Goal: Register for event/course

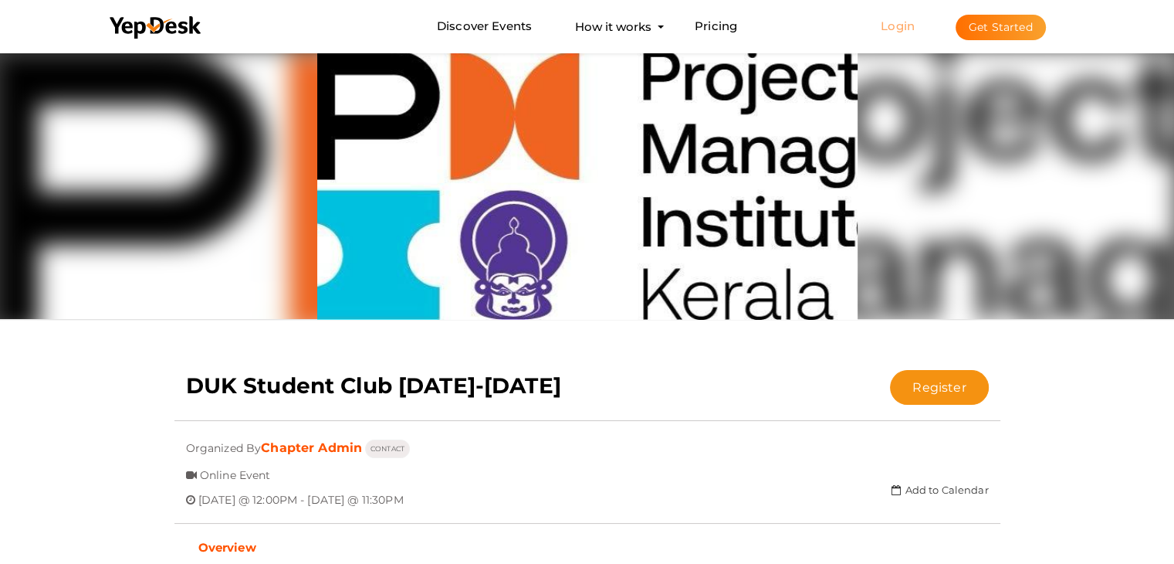
click at [900, 23] on link "Login" at bounding box center [898, 26] width 34 height 15
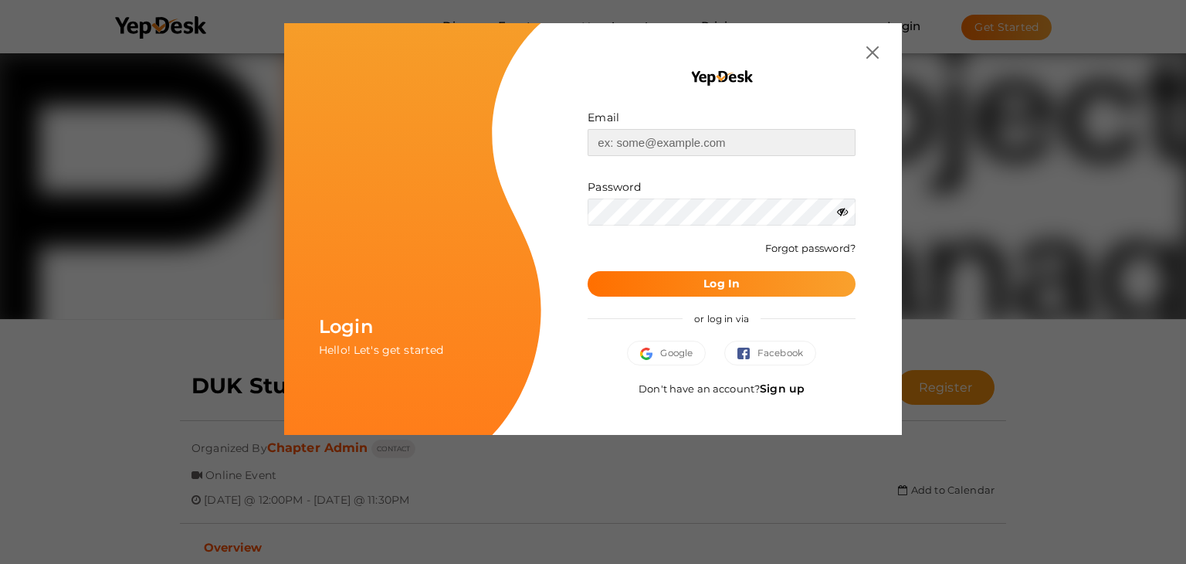
click at [686, 145] on input "text" at bounding box center [722, 142] width 268 height 27
type input "muhammedn.es25@duk.ac.in"
click at [707, 283] on b "Log In" at bounding box center [721, 283] width 36 height 14
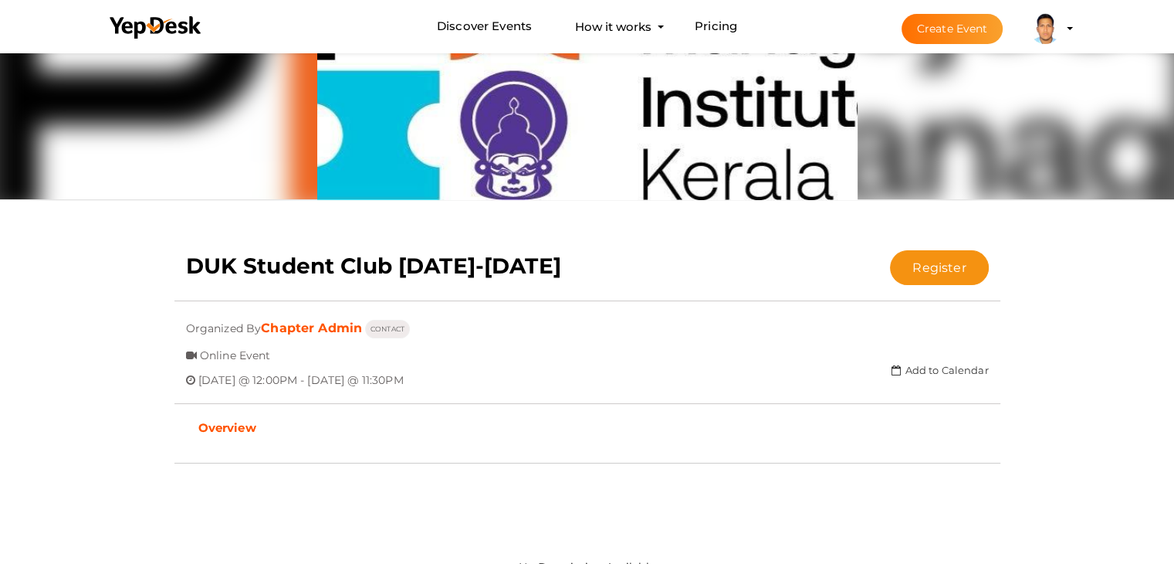
scroll to position [125, 0]
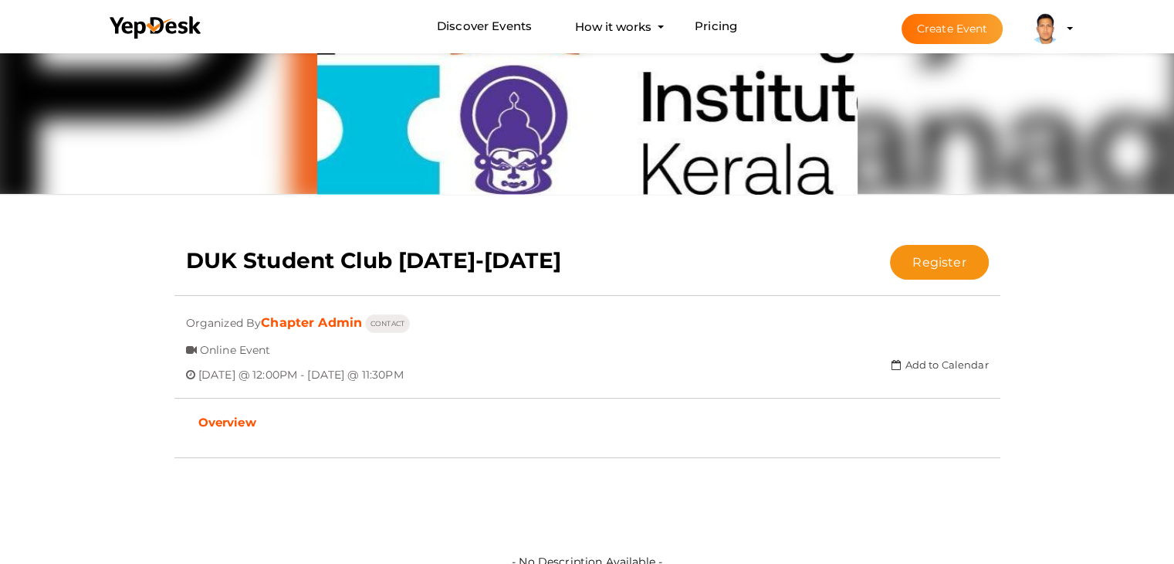
click at [1059, 25] on img at bounding box center [1045, 28] width 31 height 31
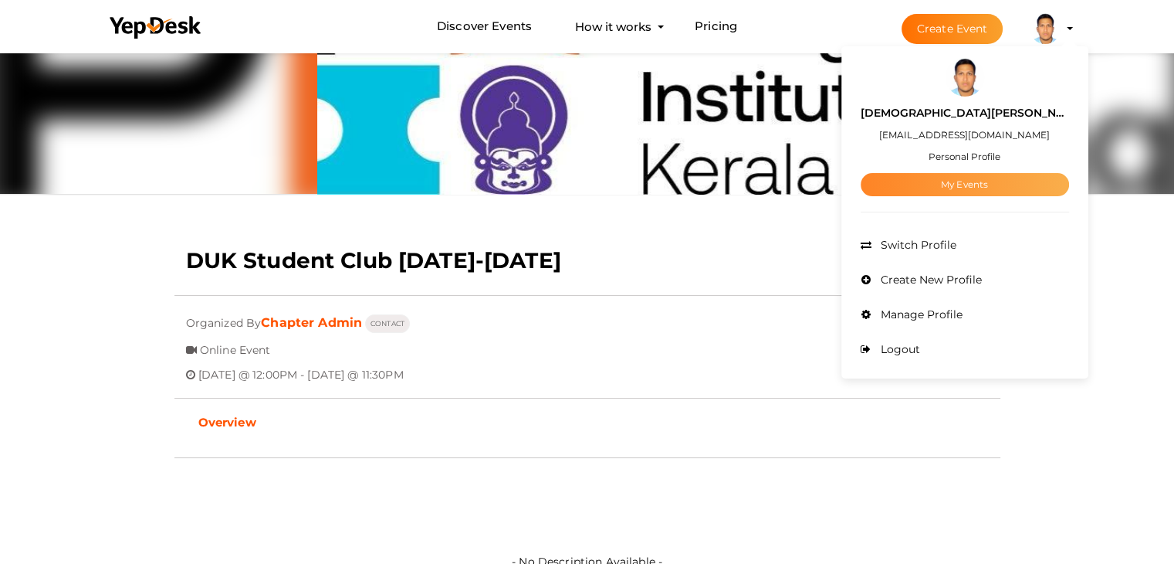
click at [1007, 188] on link "My Events" at bounding box center [965, 184] width 208 height 23
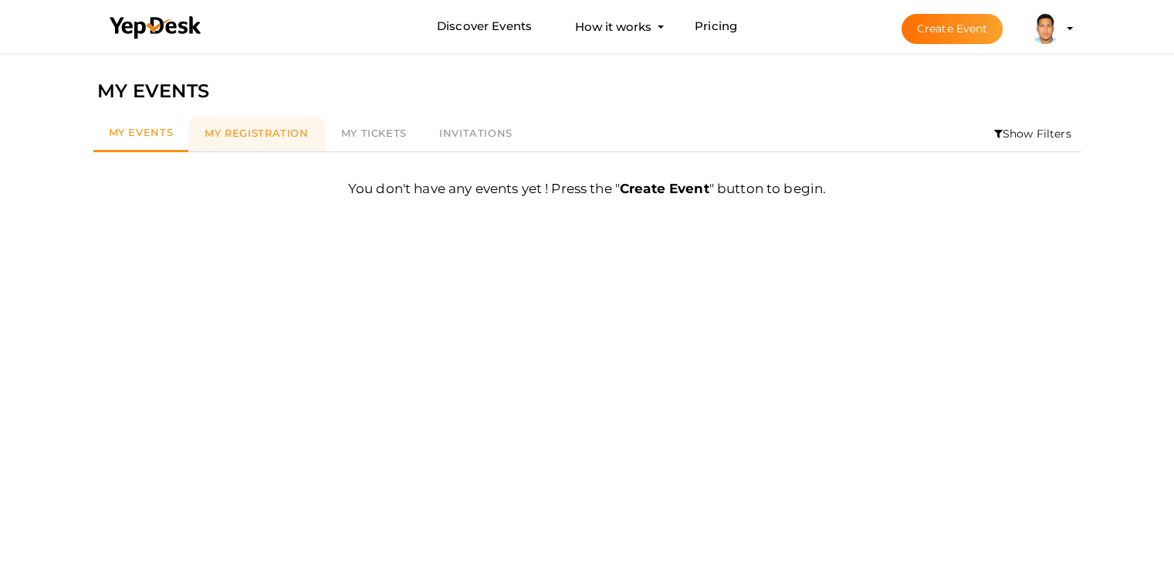
click at [284, 128] on span "My Registration" at bounding box center [256, 133] width 103 height 12
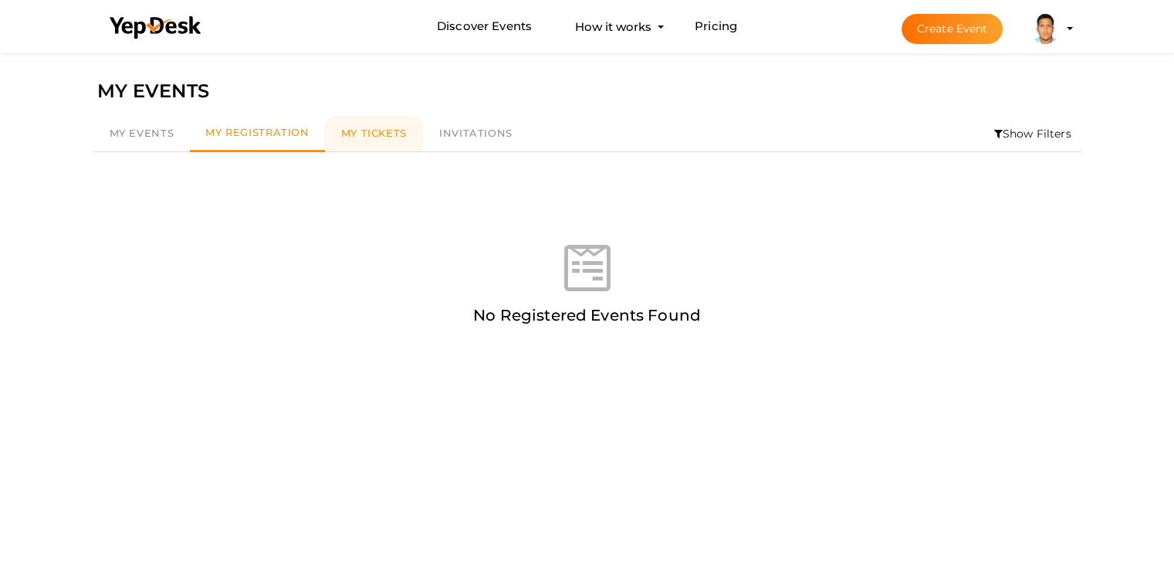
click at [372, 127] on span "My Tickets" at bounding box center [374, 133] width 66 height 12
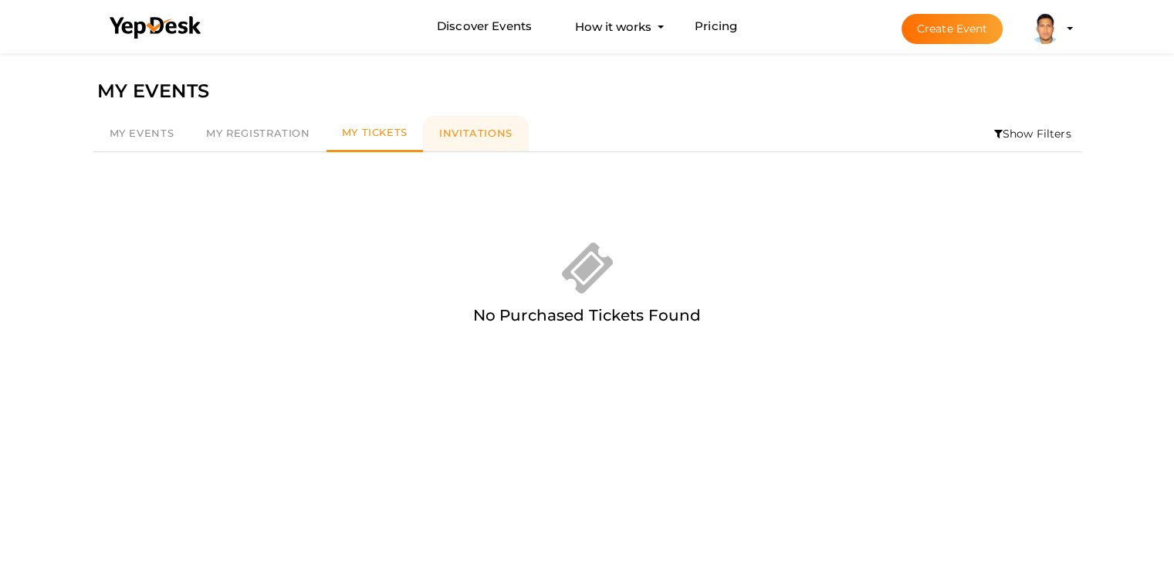
click at [434, 125] on link "Invitations" at bounding box center [476, 134] width 106 height 36
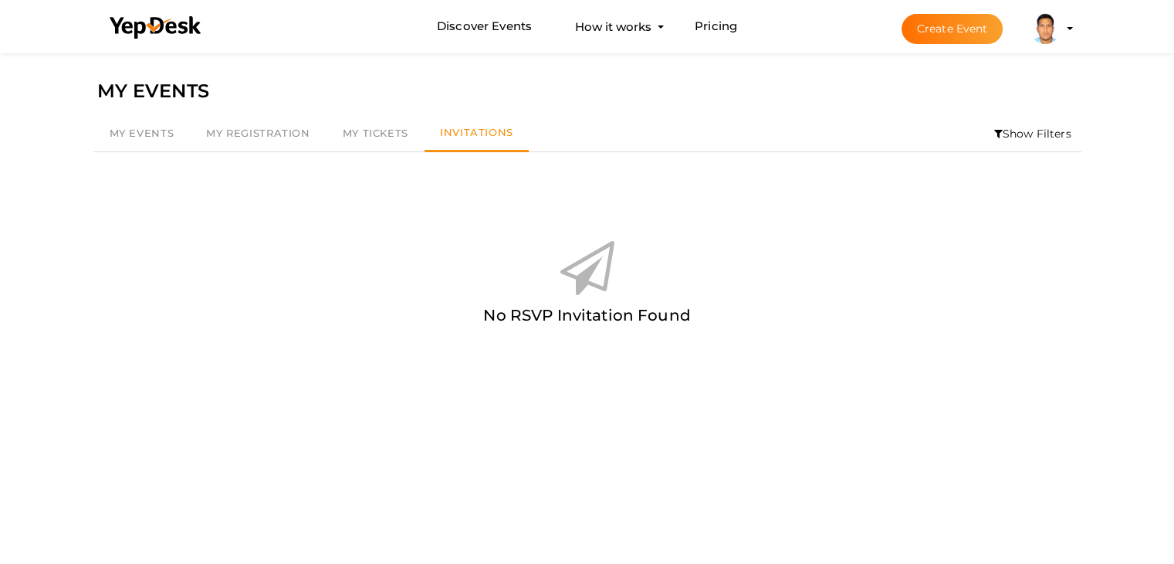
click at [1053, 29] on img at bounding box center [1045, 28] width 31 height 31
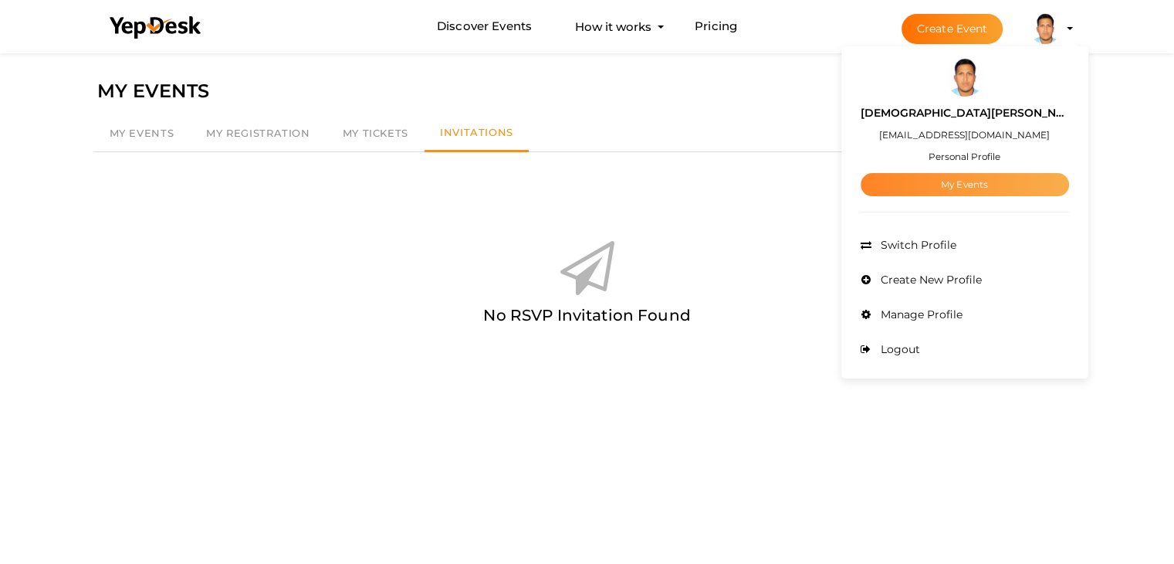
click at [996, 180] on link "My Events" at bounding box center [965, 184] width 208 height 23
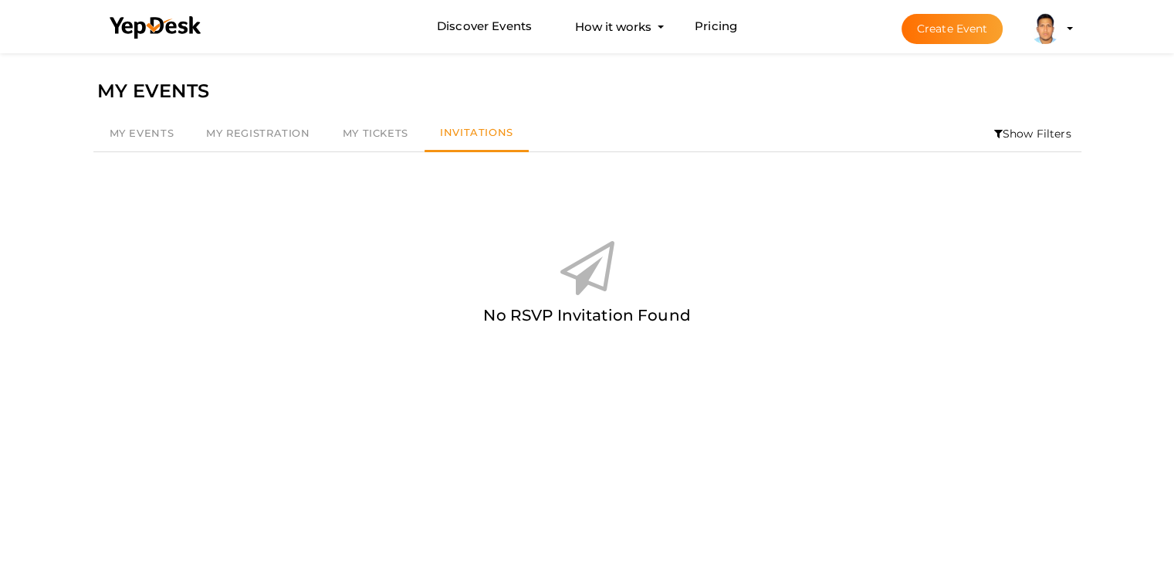
click at [1058, 27] on img at bounding box center [1045, 28] width 31 height 31
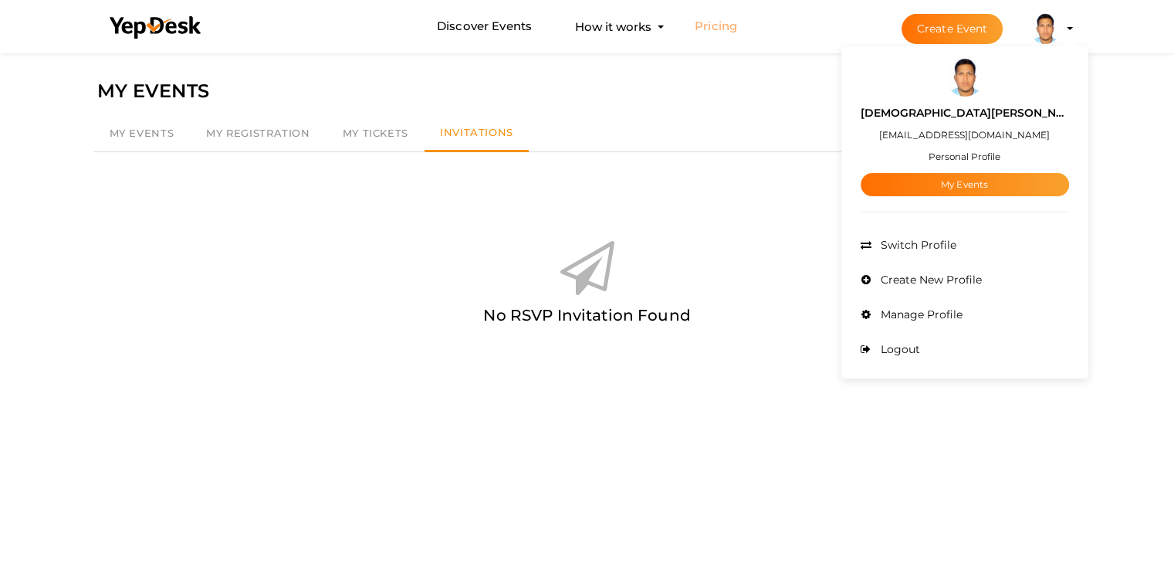
click at [711, 20] on link "Pricing" at bounding box center [716, 26] width 42 height 29
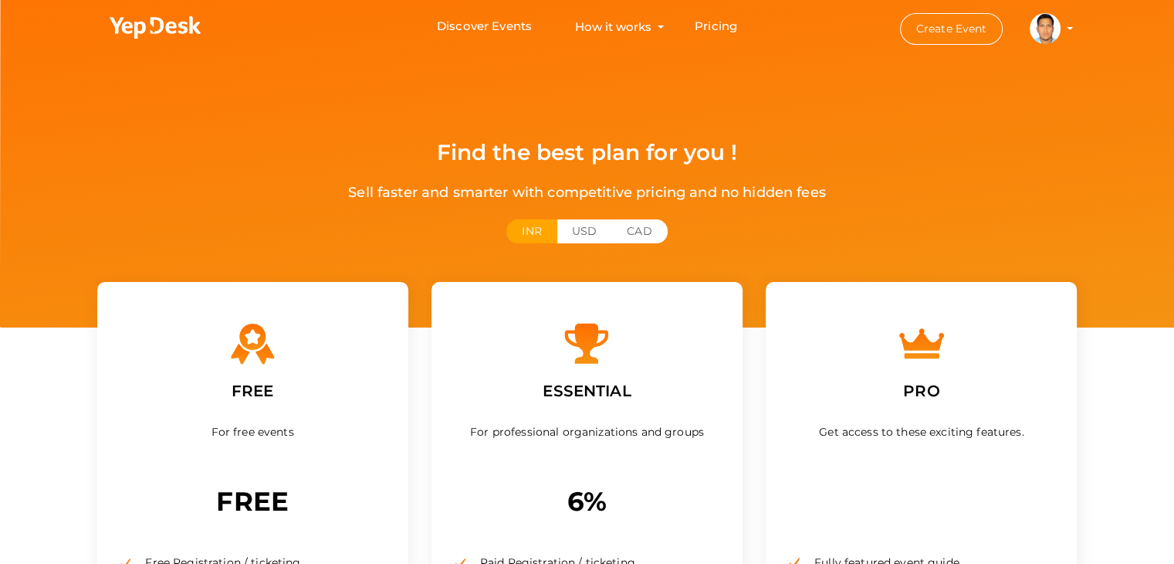
click at [951, 22] on button "Create Event" at bounding box center [951, 29] width 103 height 32
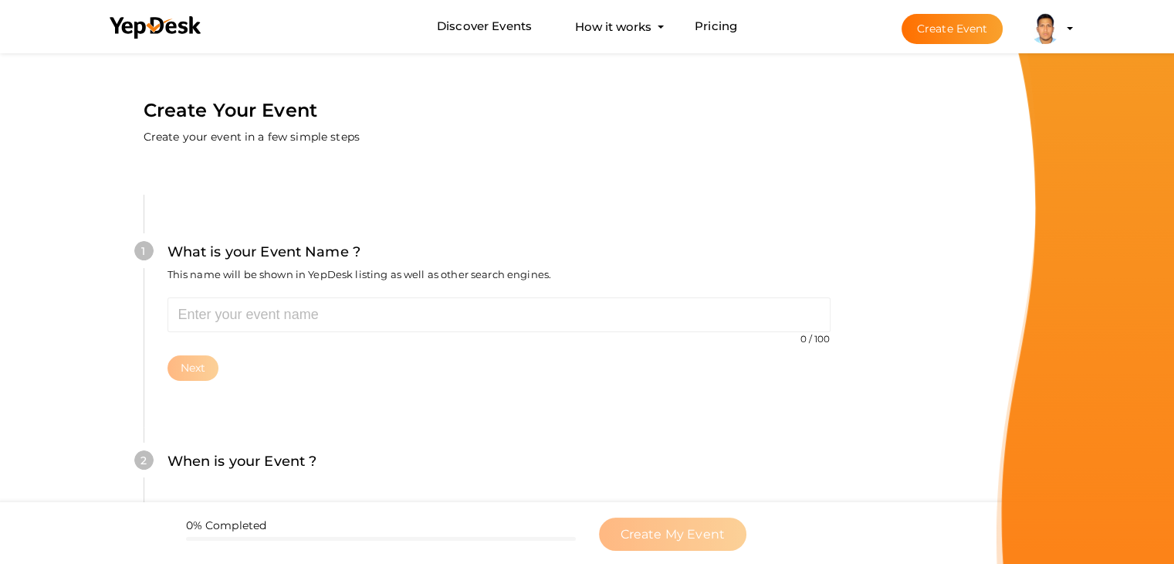
click at [1048, 37] on img at bounding box center [1045, 28] width 31 height 31
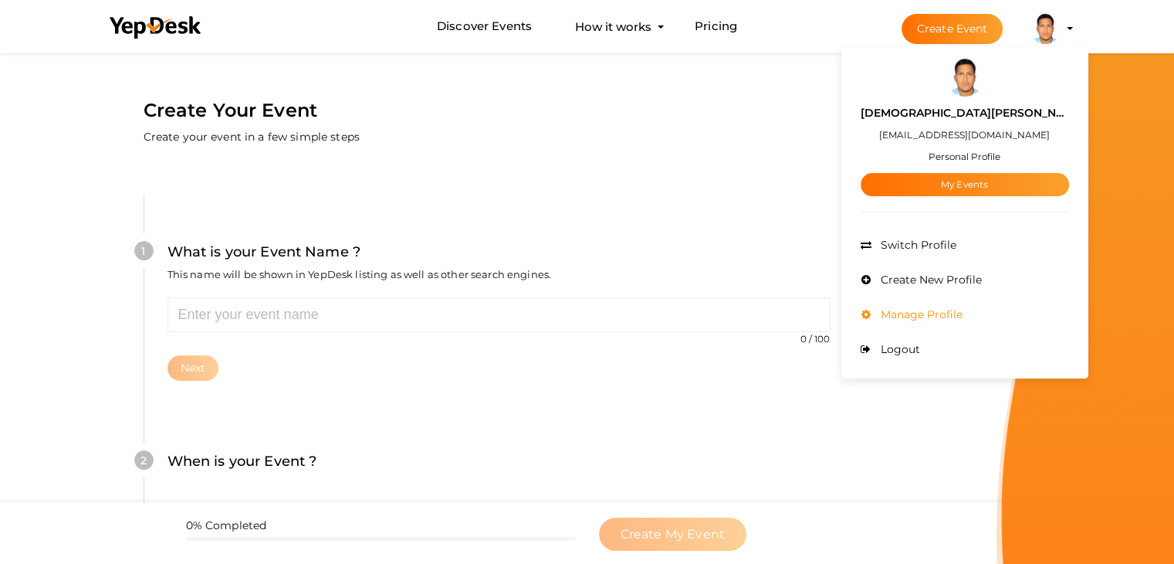
click at [963, 310] on span "Manage Profile" at bounding box center [920, 314] width 86 height 14
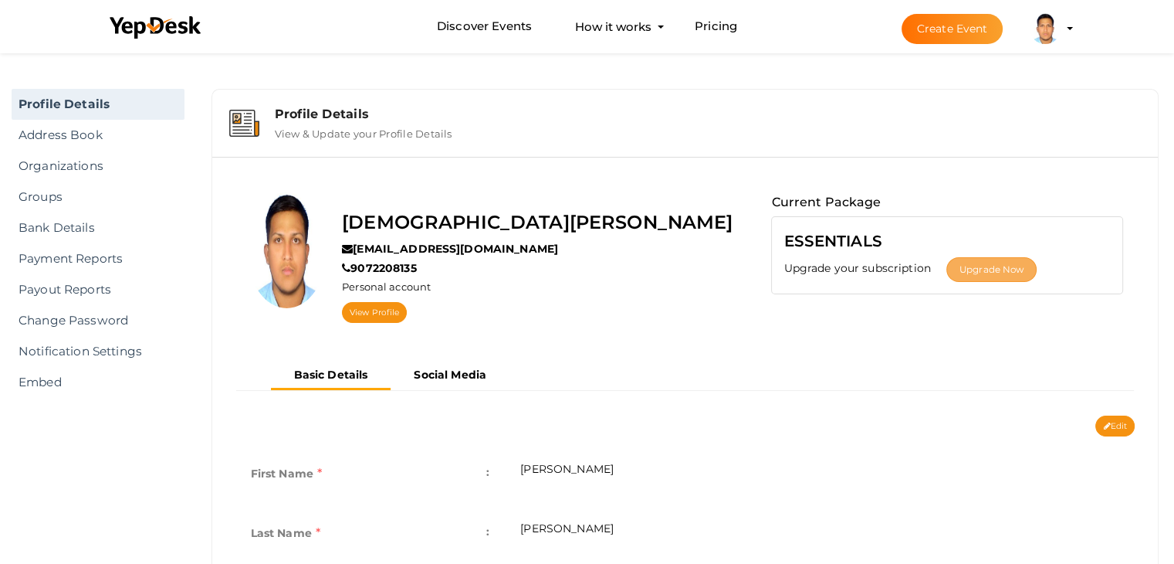
click at [994, 277] on button "Upgrade Now" at bounding box center [992, 269] width 90 height 25
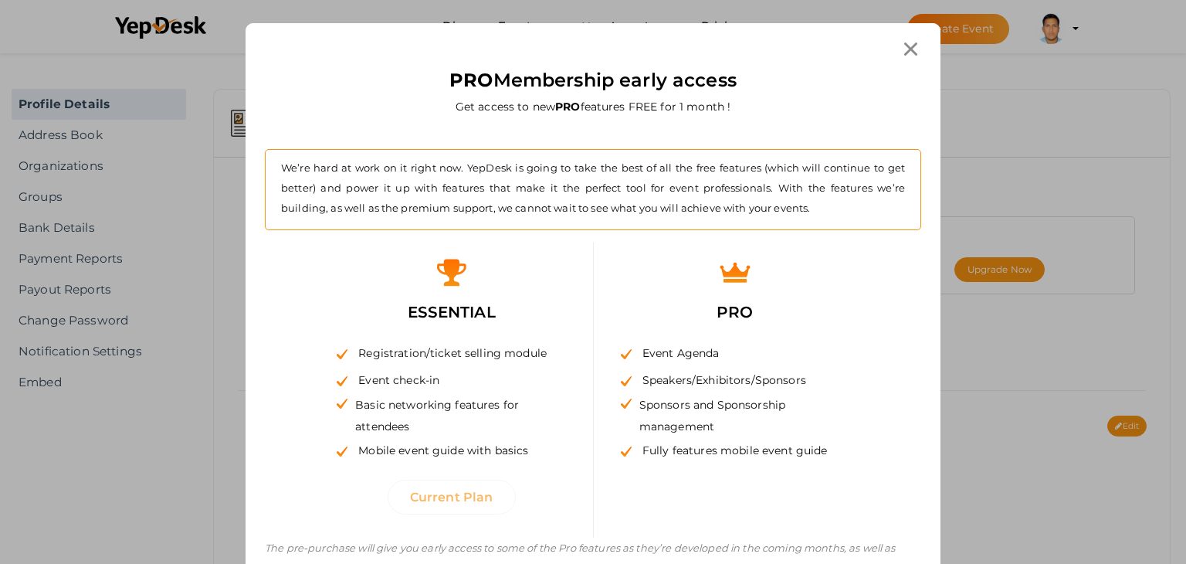
click at [905, 52] on icon at bounding box center [910, 48] width 13 height 13
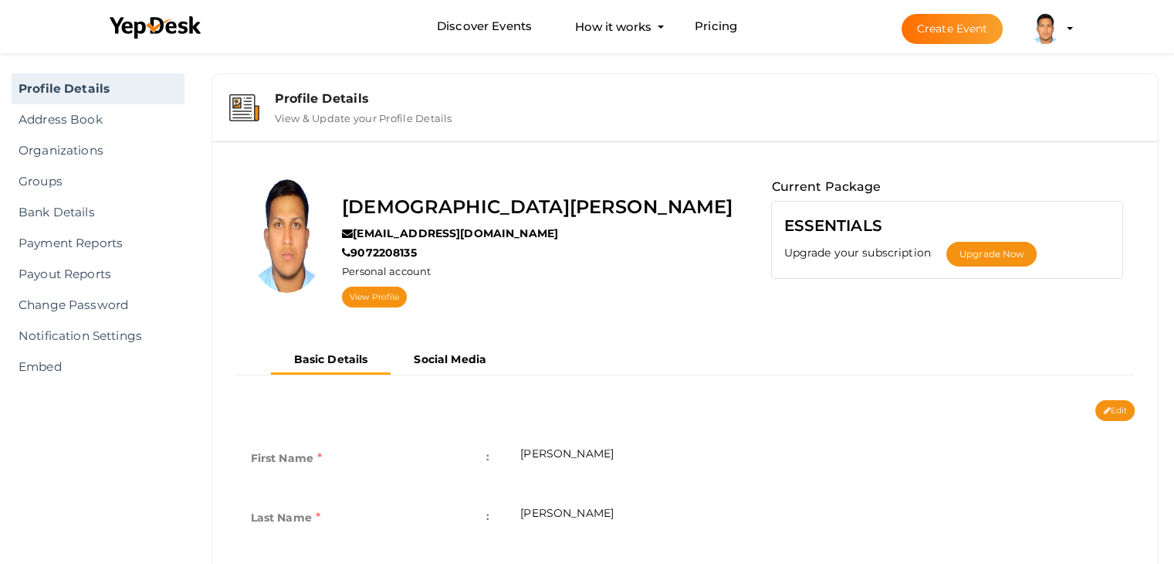
scroll to position [15, 0]
click at [1121, 415] on button "Edit" at bounding box center [1115, 411] width 39 height 21
type input "MUHAMMED"
type input "NIYAS"
type input "9072208135"
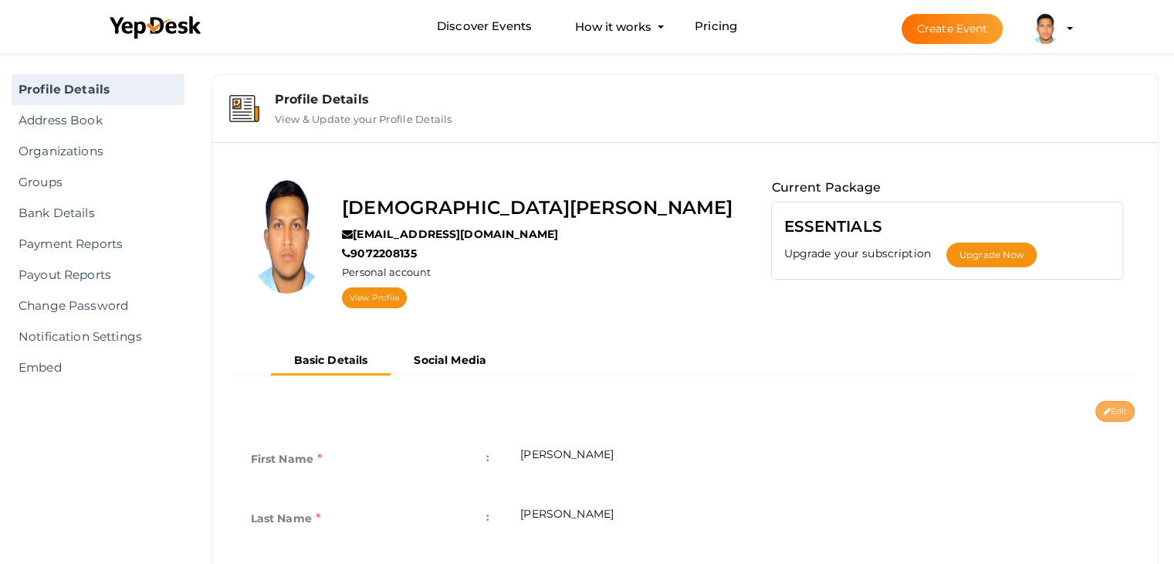
type input "Thiruvananthapuram, Kerala, India"
type input "muhammed-niyas"
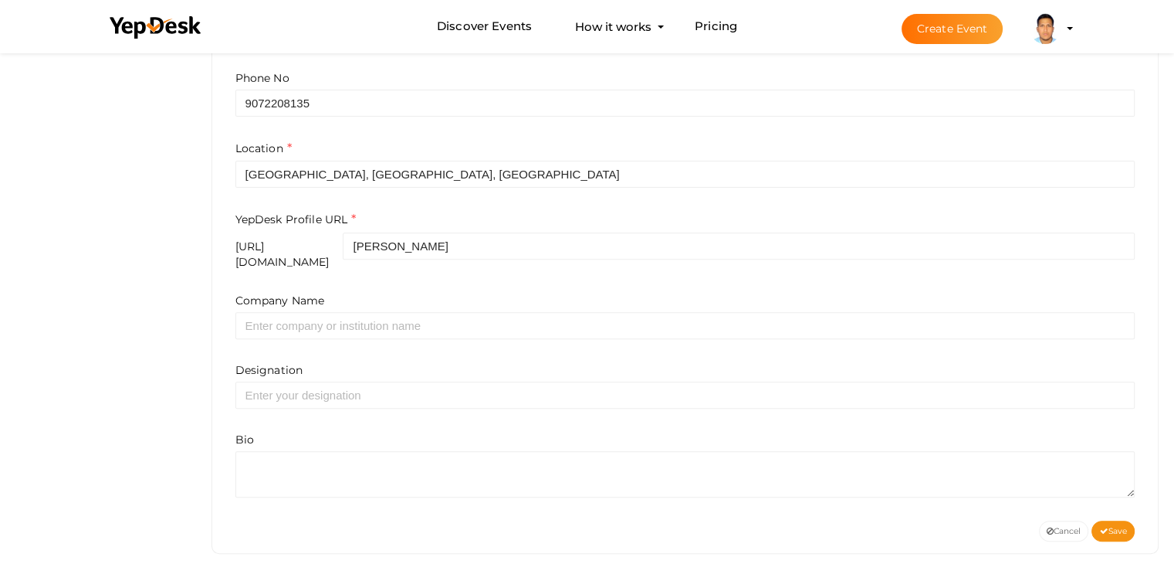
scroll to position [519, 0]
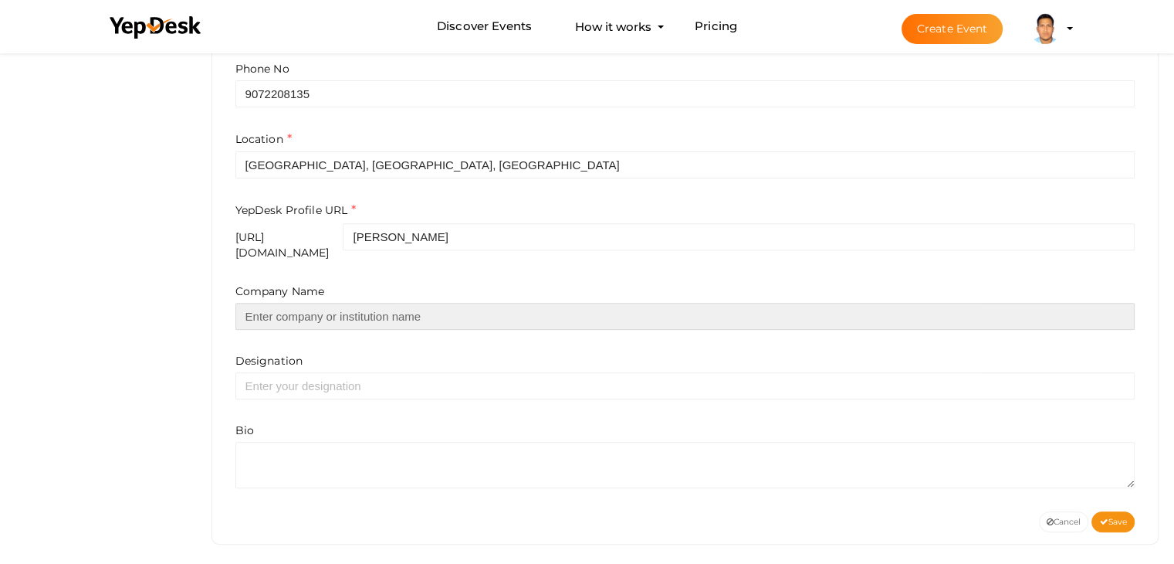
click at [409, 303] on input "text" at bounding box center [686, 316] width 900 height 27
type input "d"
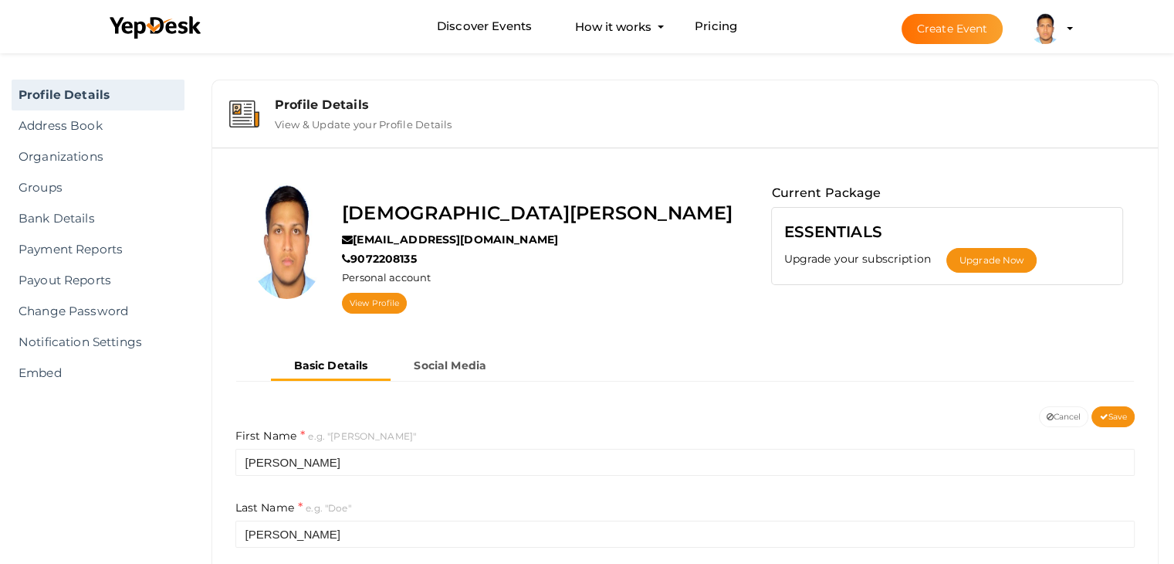
scroll to position [0, 0]
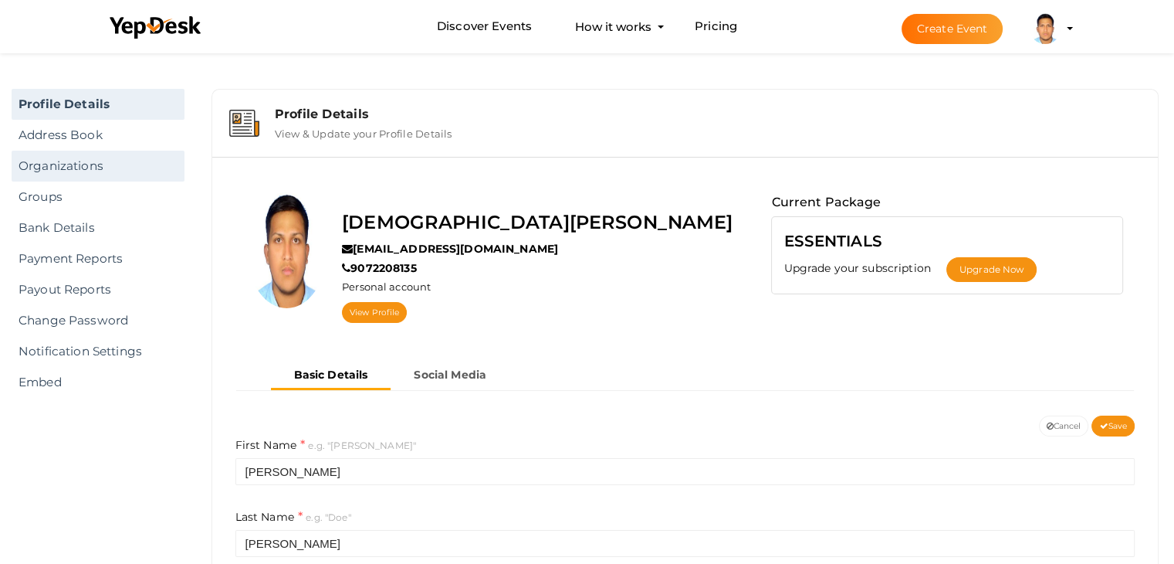
click at [96, 167] on link "Organizations" at bounding box center [98, 166] width 173 height 31
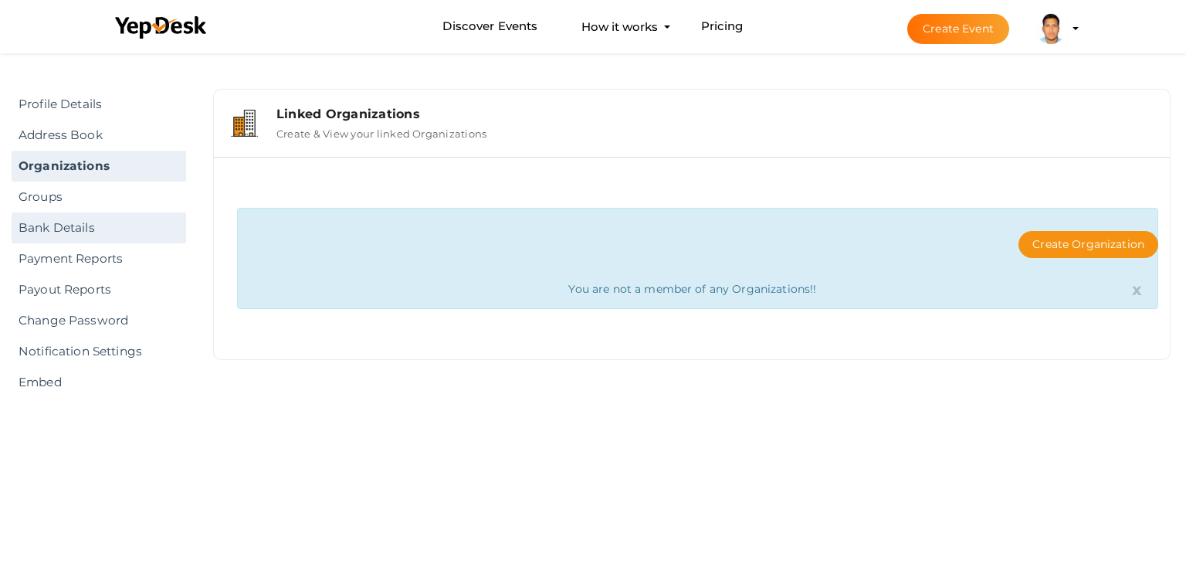
click at [127, 242] on link "Bank Details" at bounding box center [99, 227] width 175 height 31
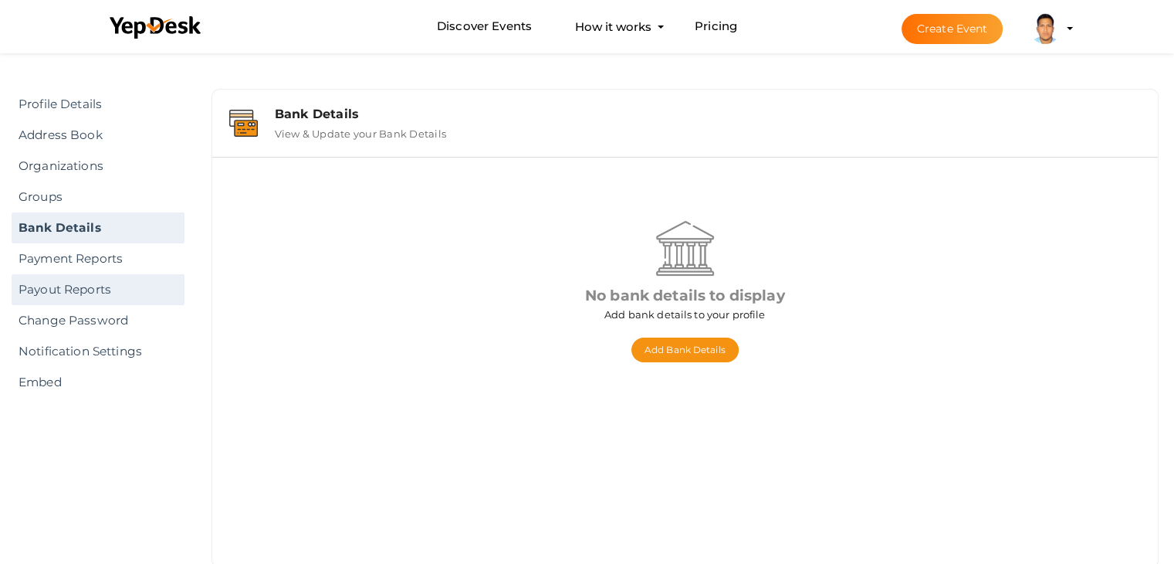
click at [125, 286] on link "Payout Reports" at bounding box center [98, 289] width 173 height 31
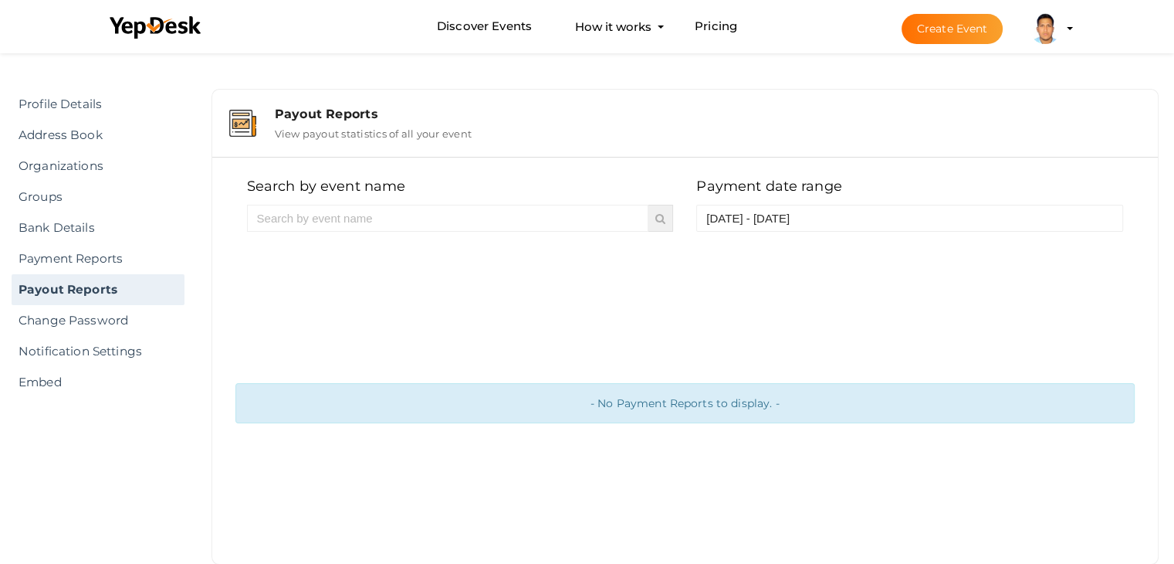
click at [612, 399] on div "- No Payment Reports to display. -" at bounding box center [686, 403] width 900 height 40
click at [1040, 36] on img at bounding box center [1045, 28] width 31 height 31
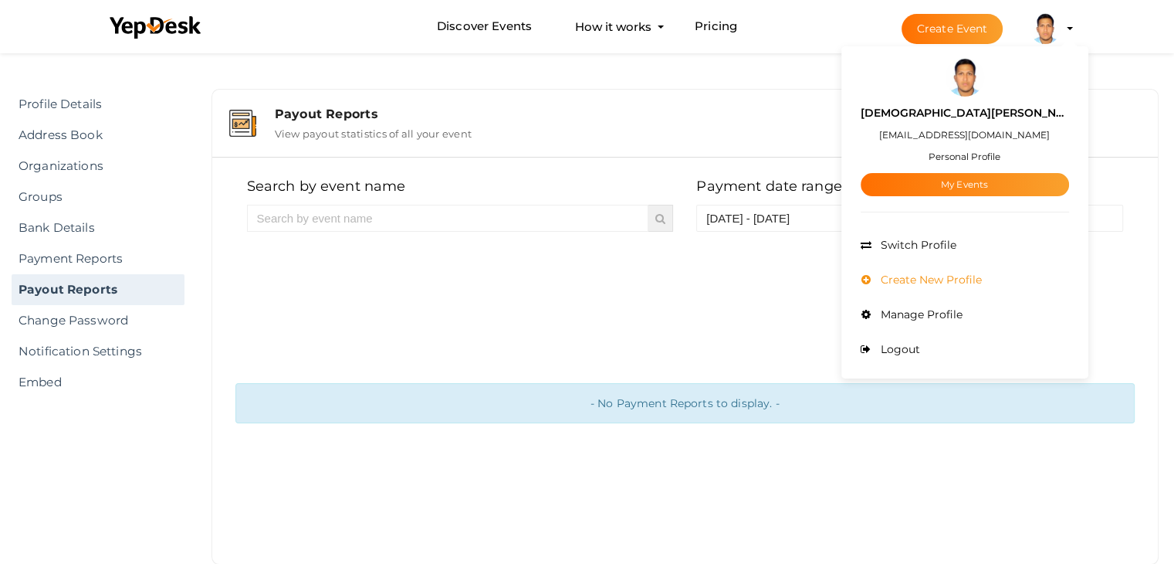
click at [973, 283] on span "Create New Profile" at bounding box center [929, 280] width 105 height 14
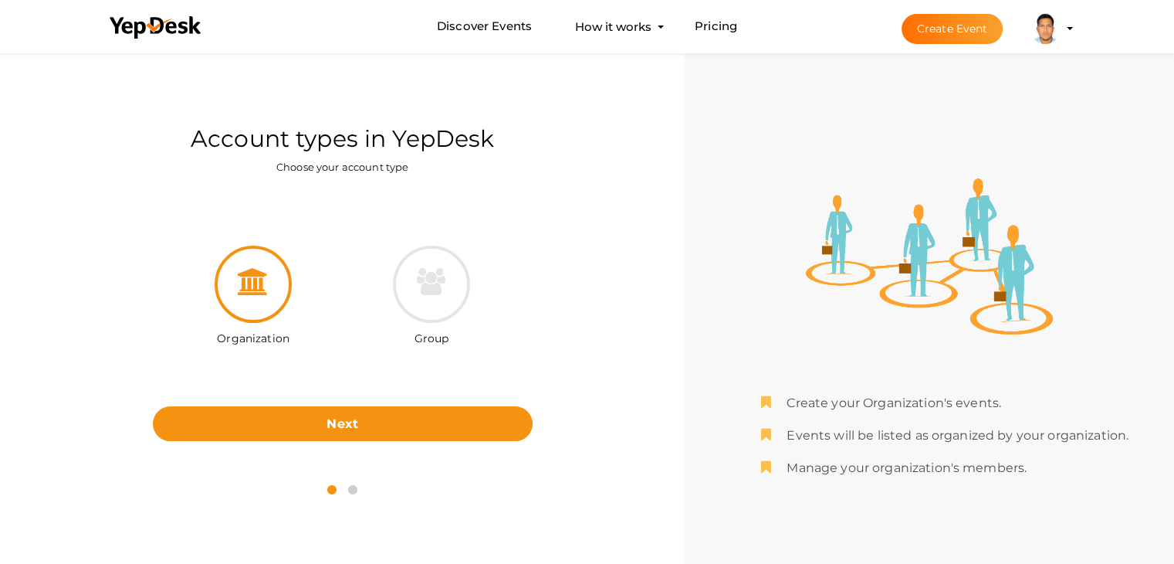
click at [1045, 25] on img at bounding box center [1045, 28] width 31 height 31
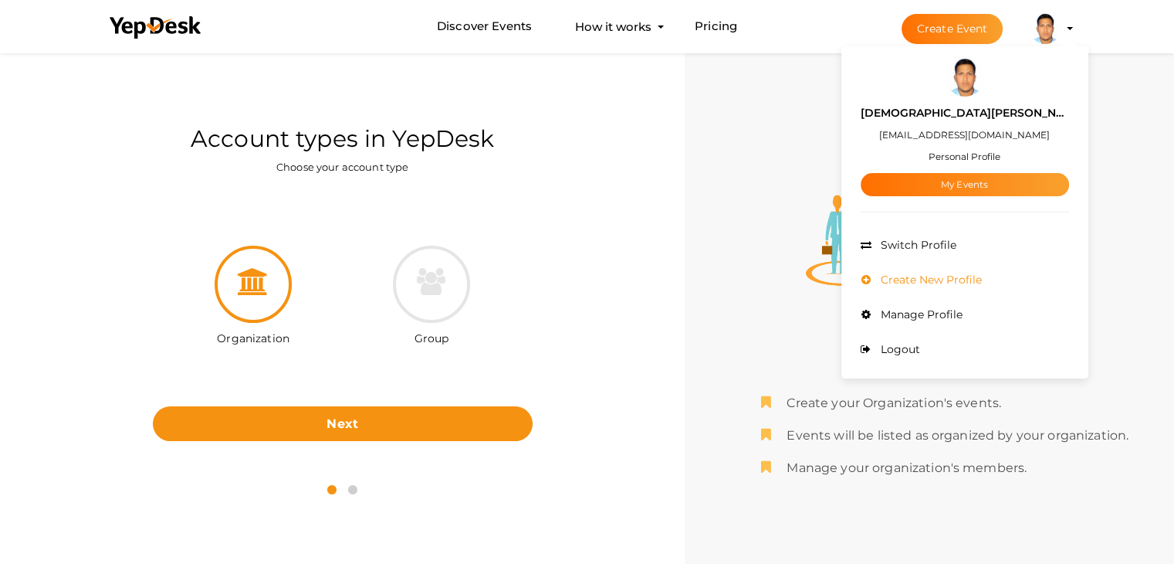
click at [991, 286] on li "Create New Profile" at bounding box center [965, 280] width 208 height 35
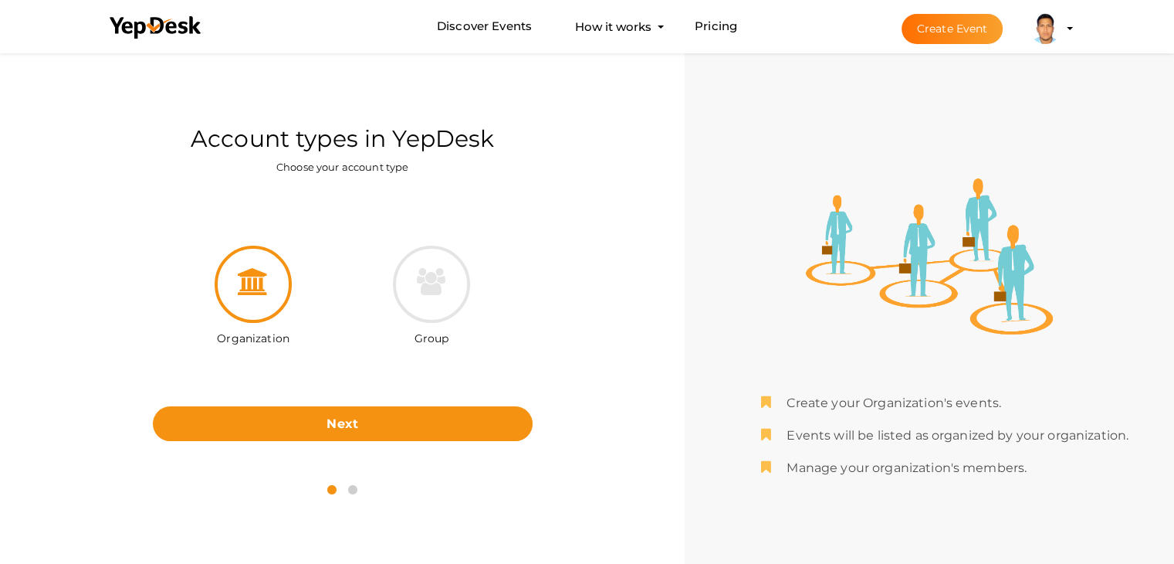
click at [1066, 24] on li "Create Event [DEMOGRAPHIC_DATA][PERSON_NAME] [EMAIL_ADDRESS][DOMAIN_NAME] Perso…" at bounding box center [974, 29] width 206 height 56
click at [1036, 26] on img at bounding box center [1045, 28] width 31 height 31
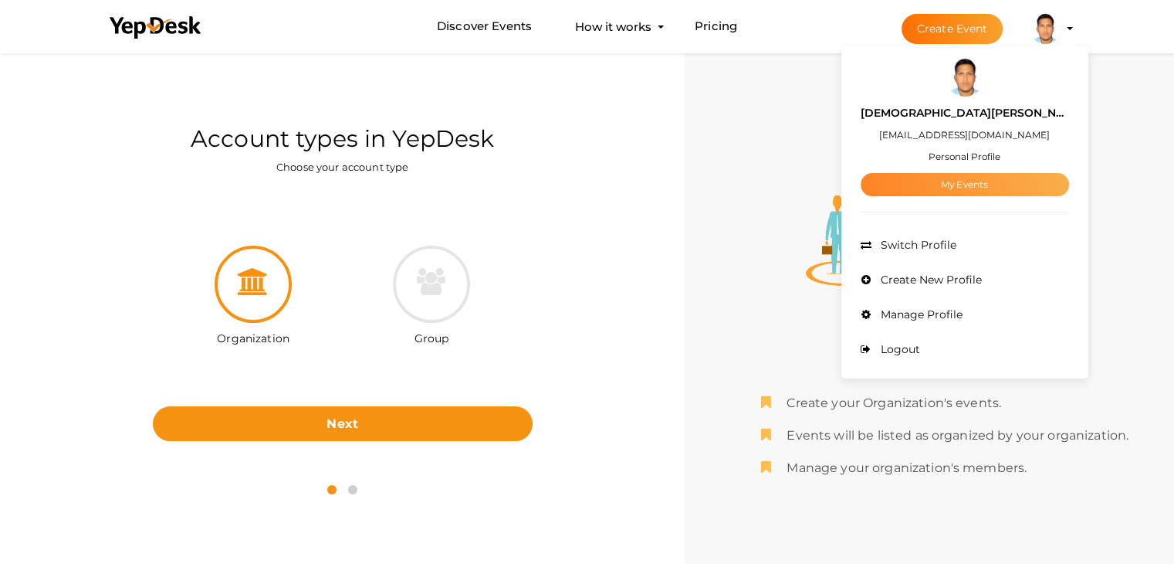
click at [987, 185] on link "My Events" at bounding box center [965, 184] width 208 height 23
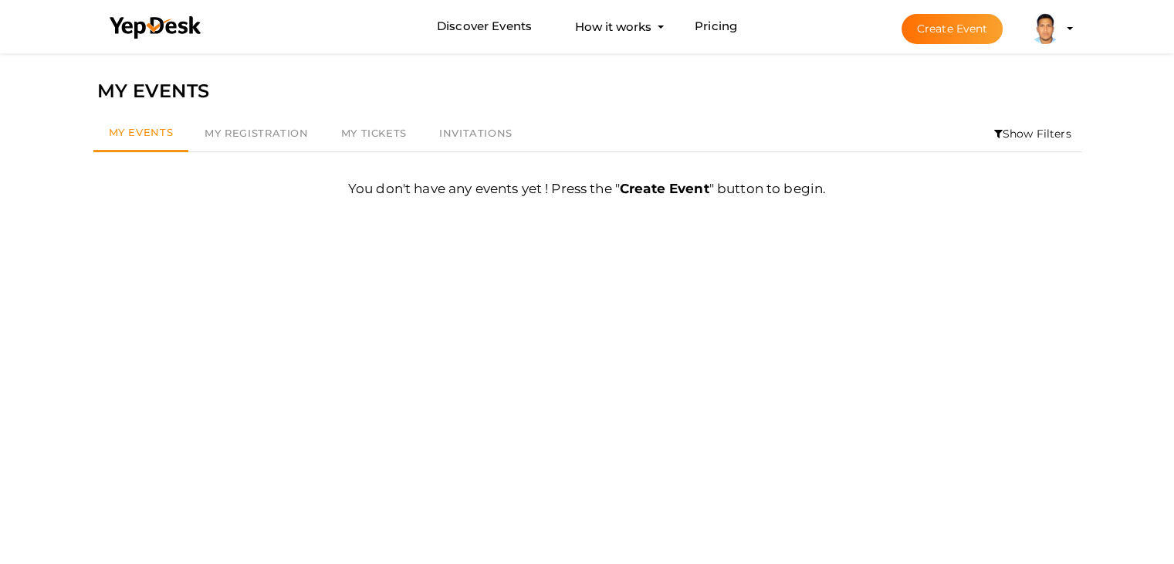
click at [1035, 25] on img at bounding box center [1045, 28] width 31 height 31
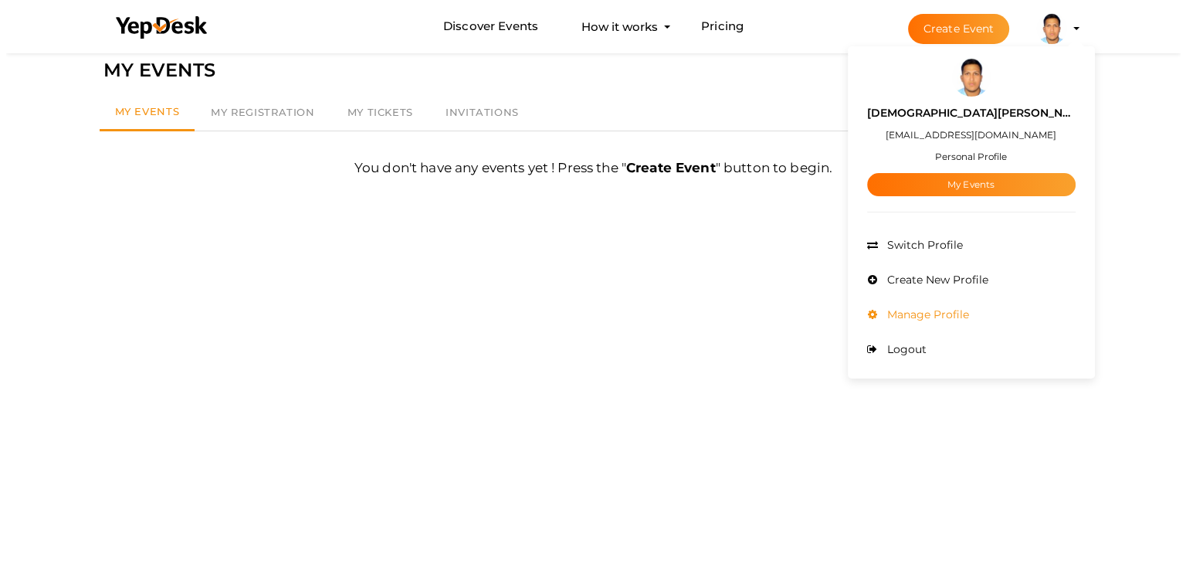
scroll to position [23, 0]
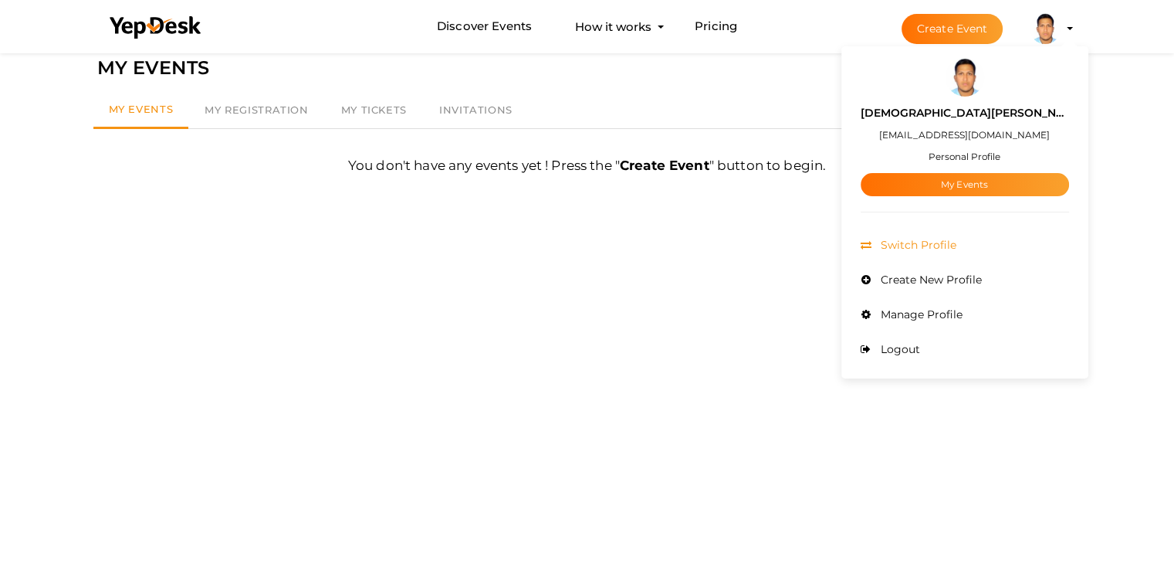
click at [964, 253] on li "Switch Profile" at bounding box center [965, 245] width 208 height 35
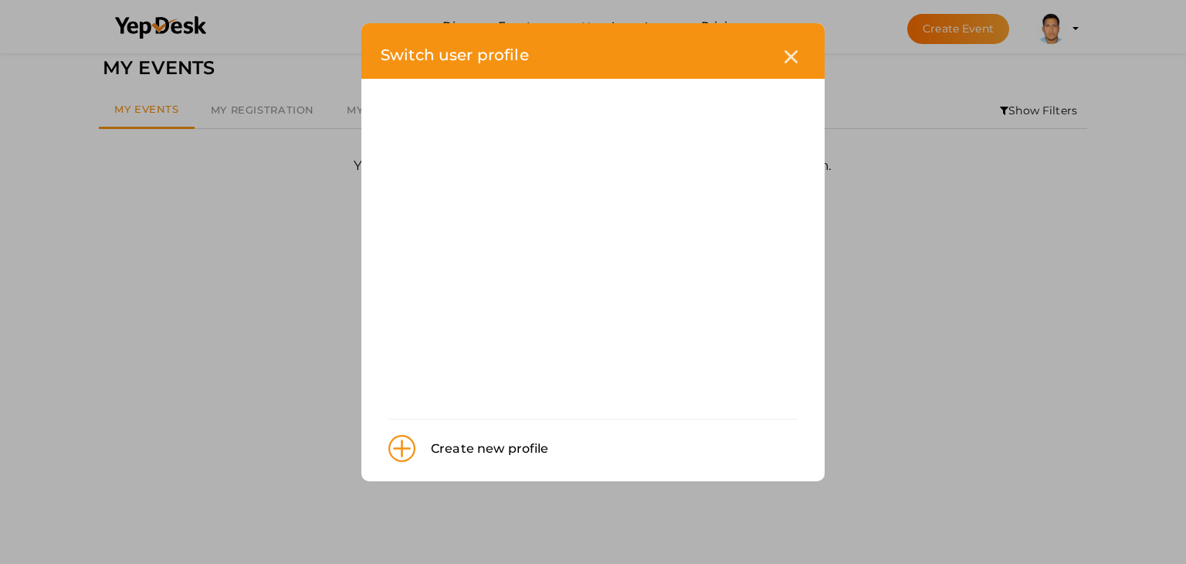
click at [507, 433] on div "Create new profile" at bounding box center [593, 448] width 425 height 42
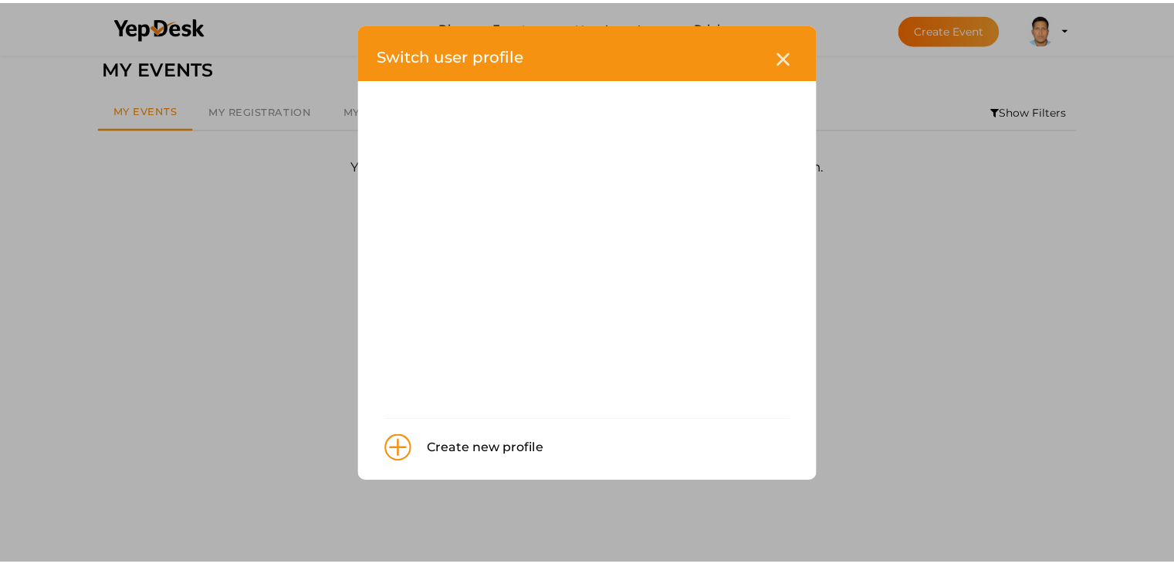
scroll to position [0, 0]
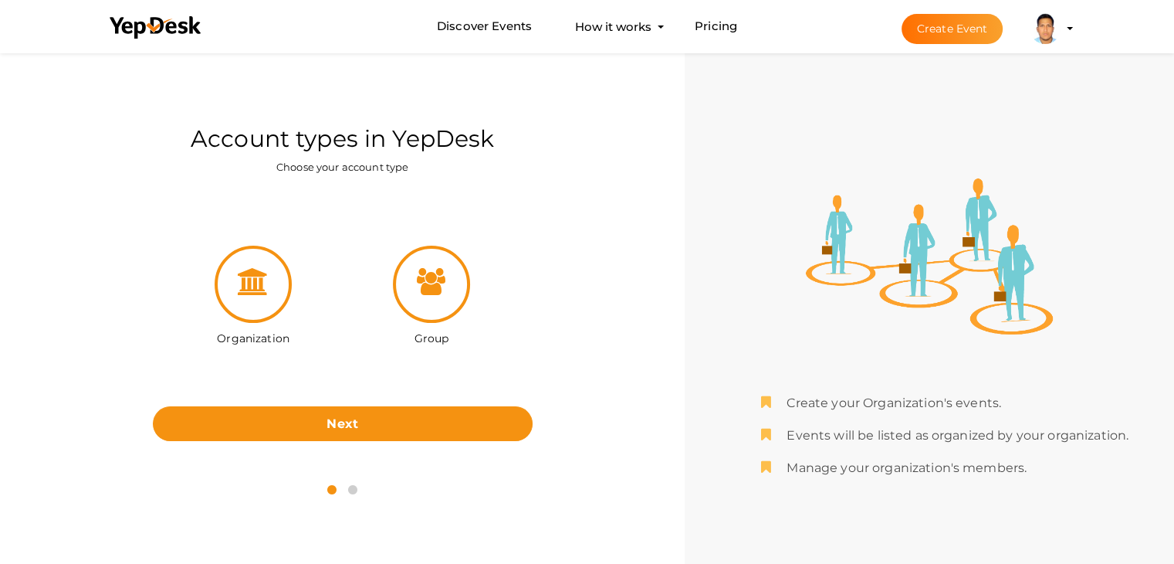
click at [423, 292] on icon at bounding box center [431, 281] width 29 height 27
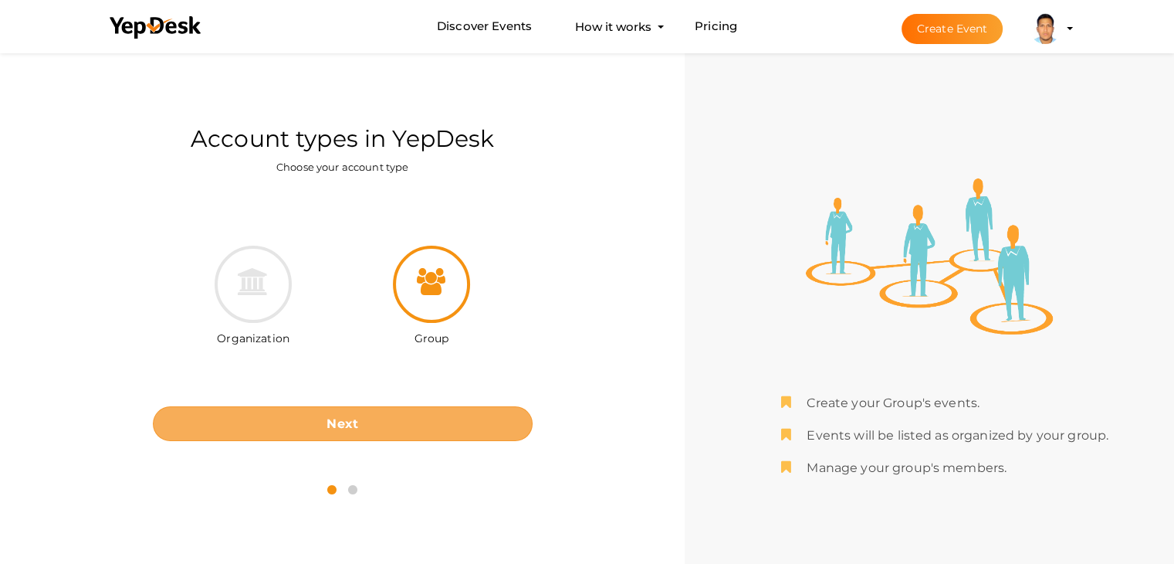
click at [342, 422] on b "Next" at bounding box center [343, 423] width 32 height 15
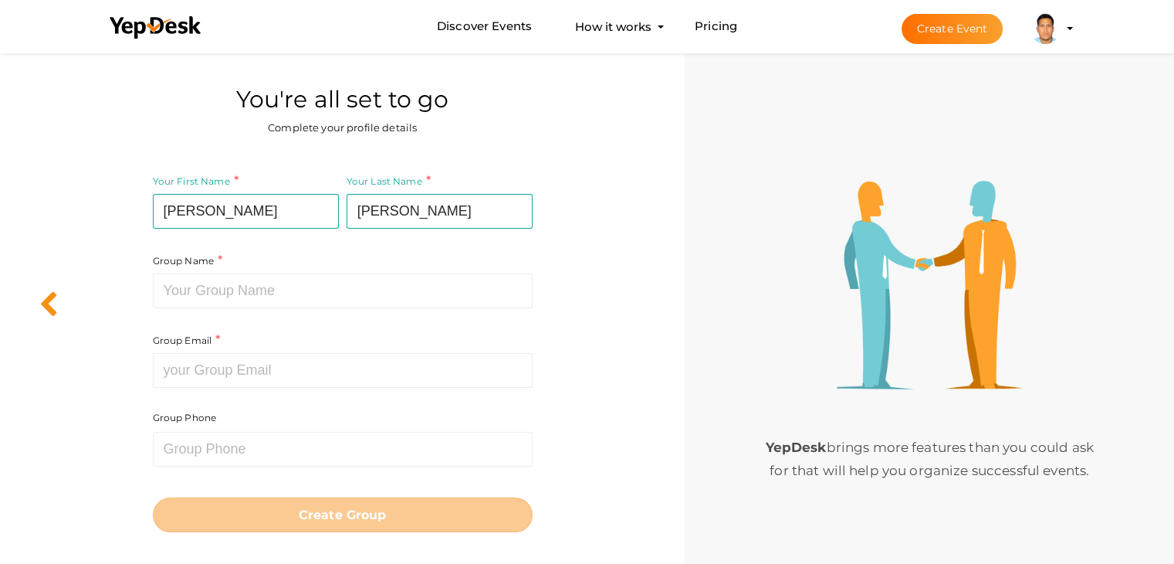
click at [44, 292] on icon at bounding box center [48, 304] width 19 height 27
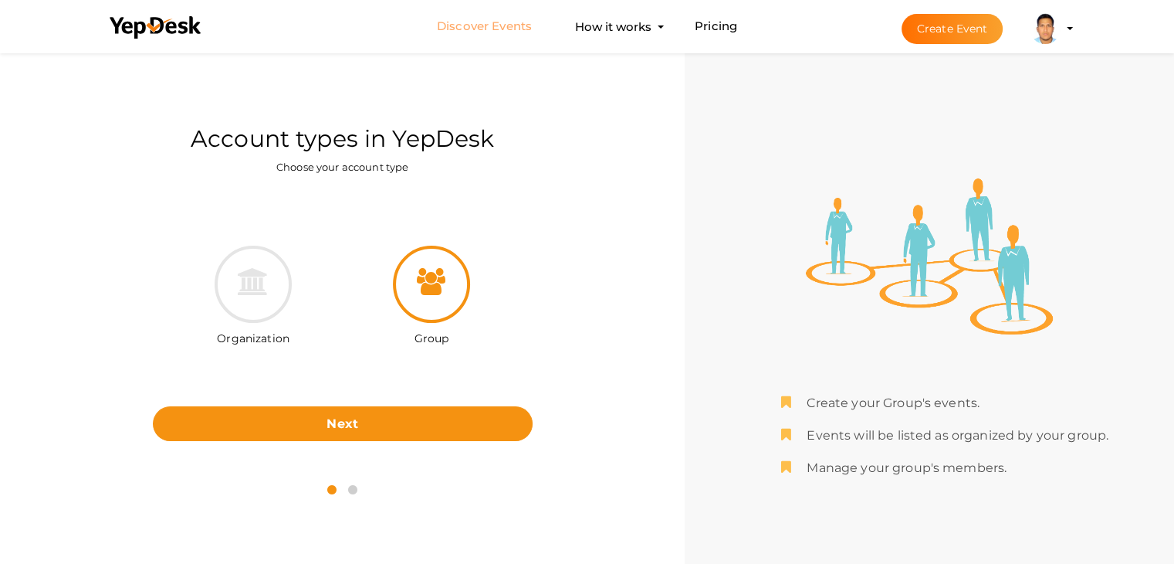
click at [476, 36] on link "Discover Events" at bounding box center [484, 26] width 95 height 29
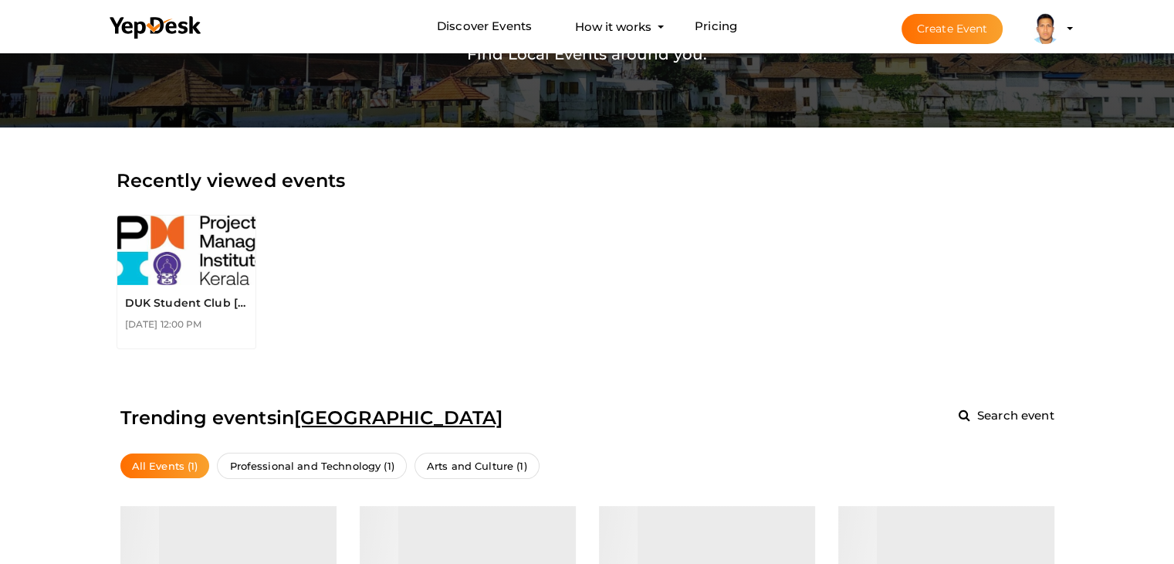
scroll to position [154, 0]
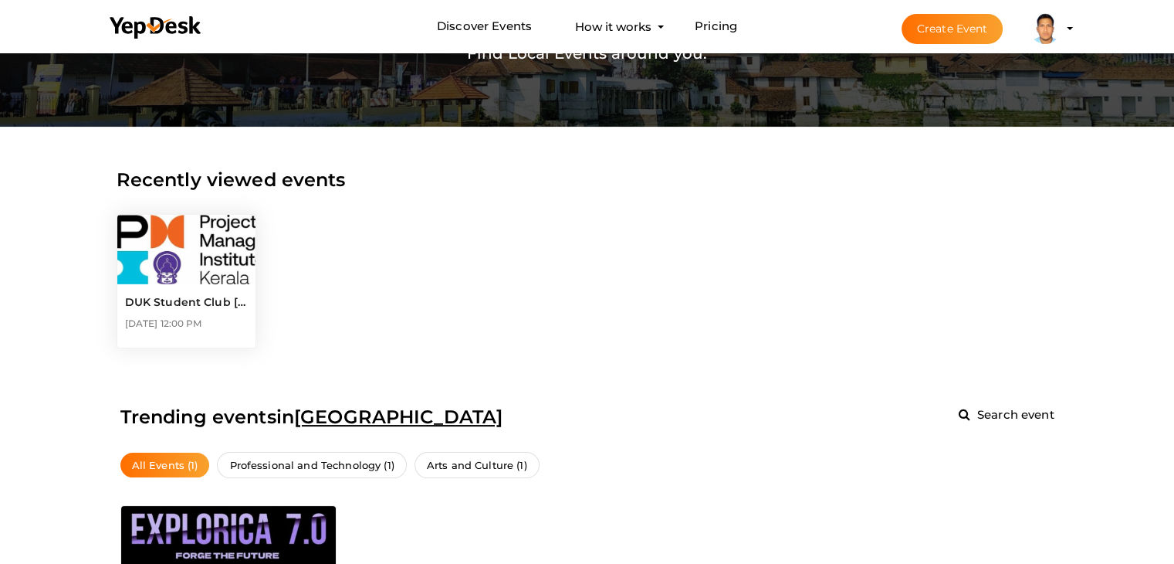
click at [208, 268] on img at bounding box center [186, 249] width 139 height 69
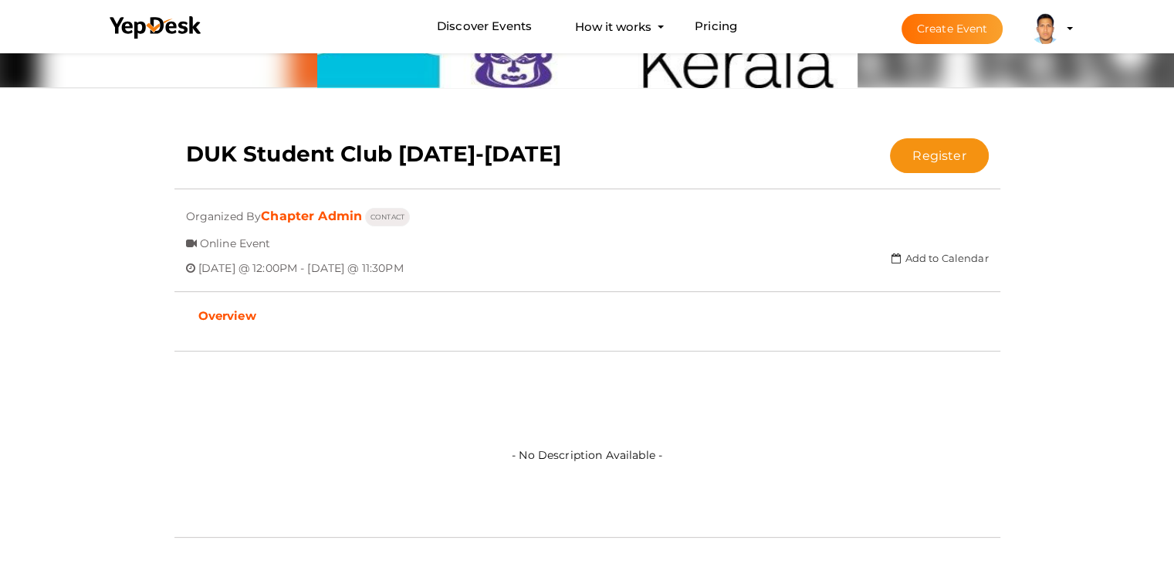
scroll to position [235, 0]
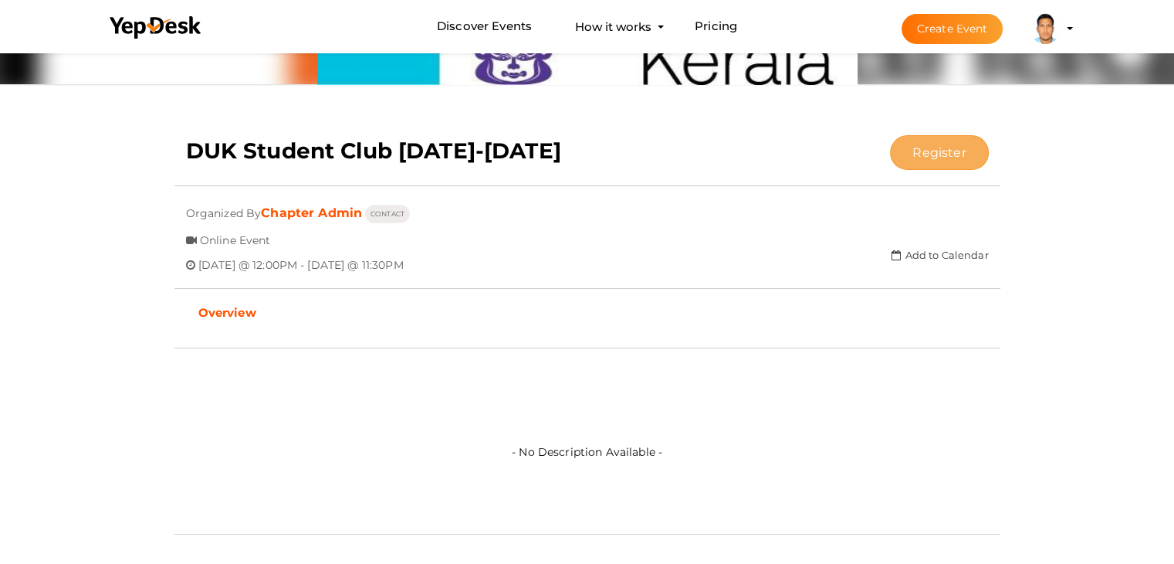
click at [906, 164] on button "Register" at bounding box center [939, 152] width 98 height 35
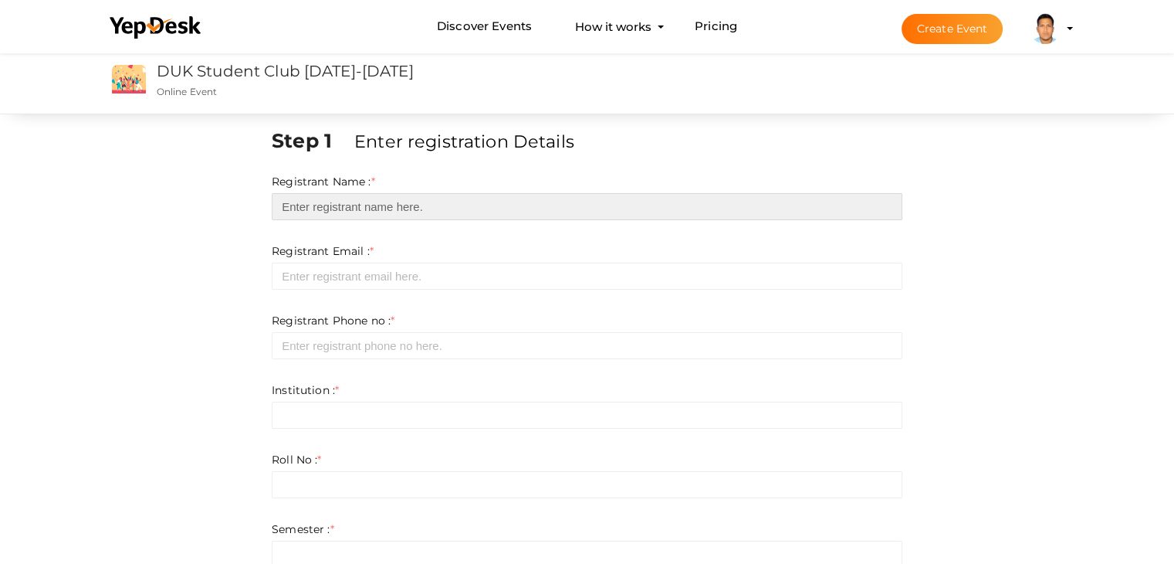
click at [384, 201] on input "text" at bounding box center [587, 206] width 631 height 27
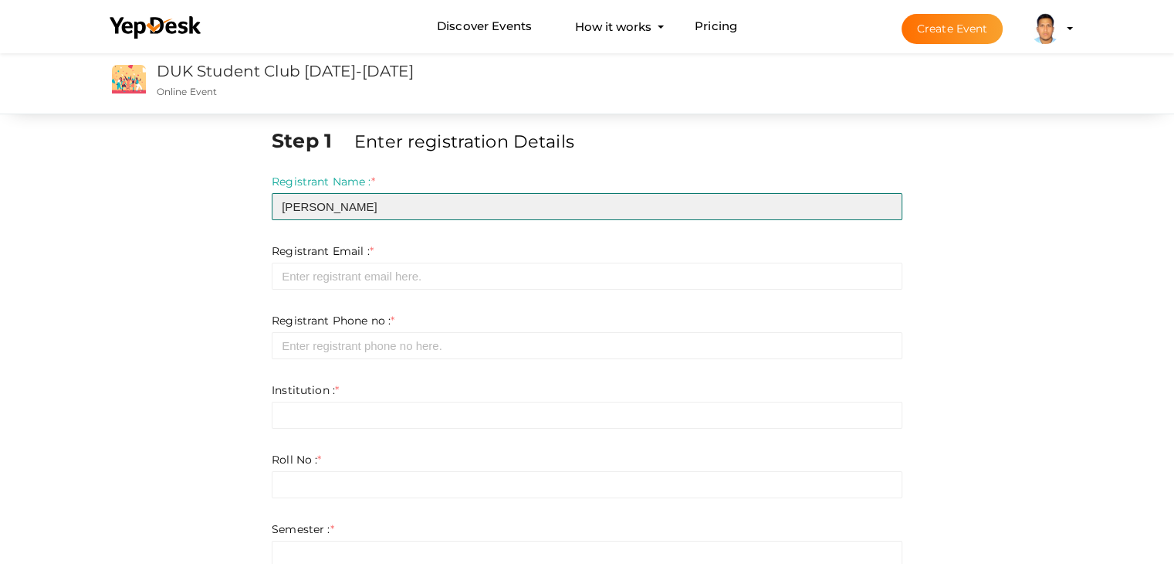
type input "Muhammed Niyas"
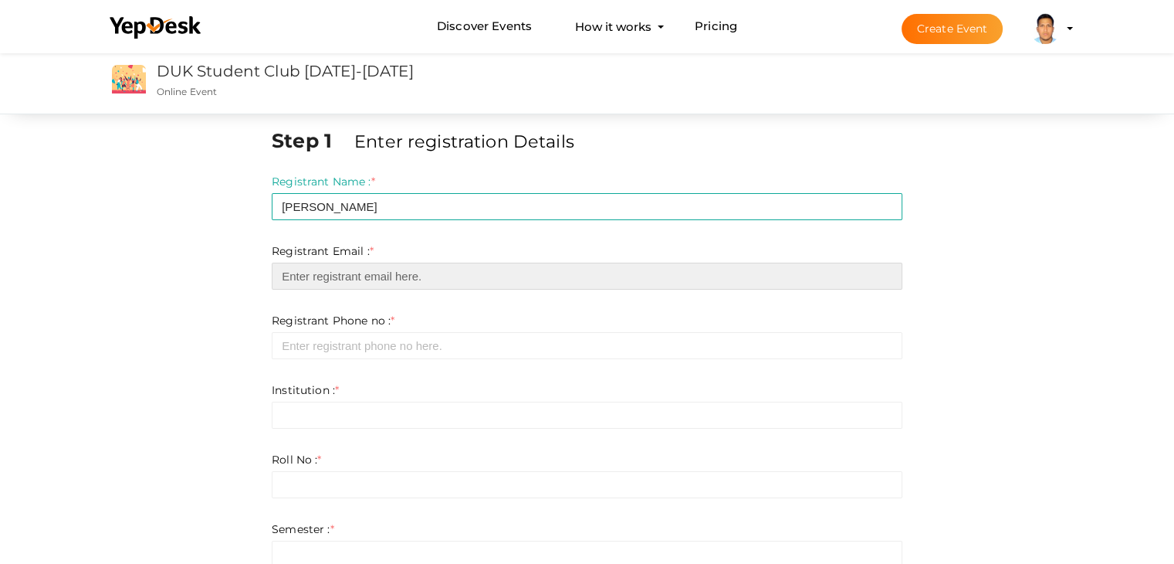
click at [342, 282] on input "email" at bounding box center [587, 276] width 631 height 27
click at [332, 275] on input "email" at bounding box center [587, 276] width 631 height 27
paste input "[EMAIL_ADDRESS][DOMAIN_NAME]"
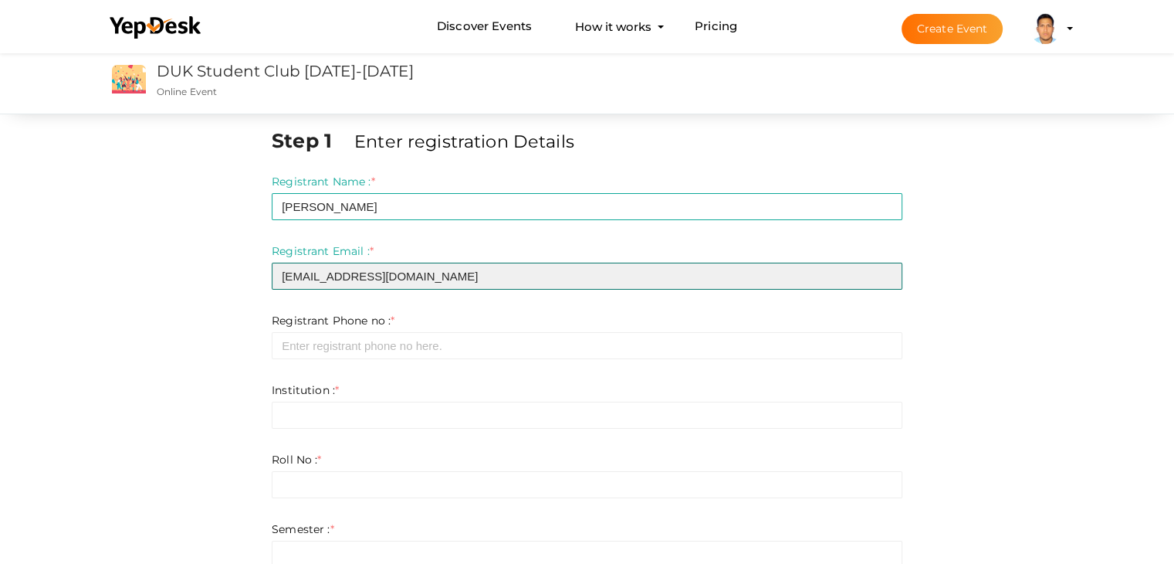
type input "[EMAIL_ADDRESS][DOMAIN_NAME]"
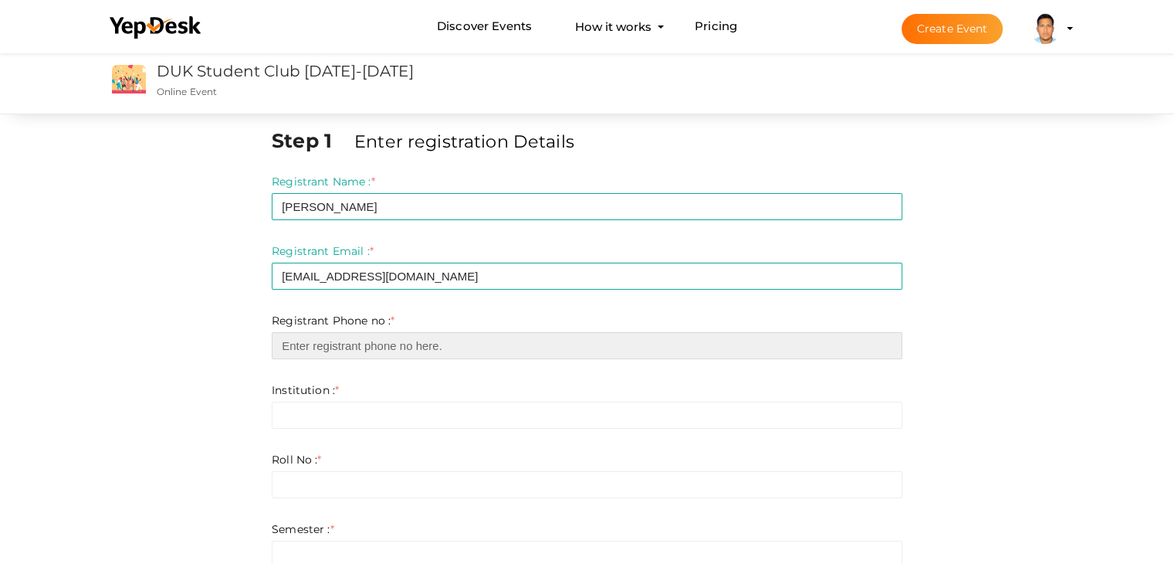
click at [348, 353] on input "number" at bounding box center [587, 345] width 631 height 27
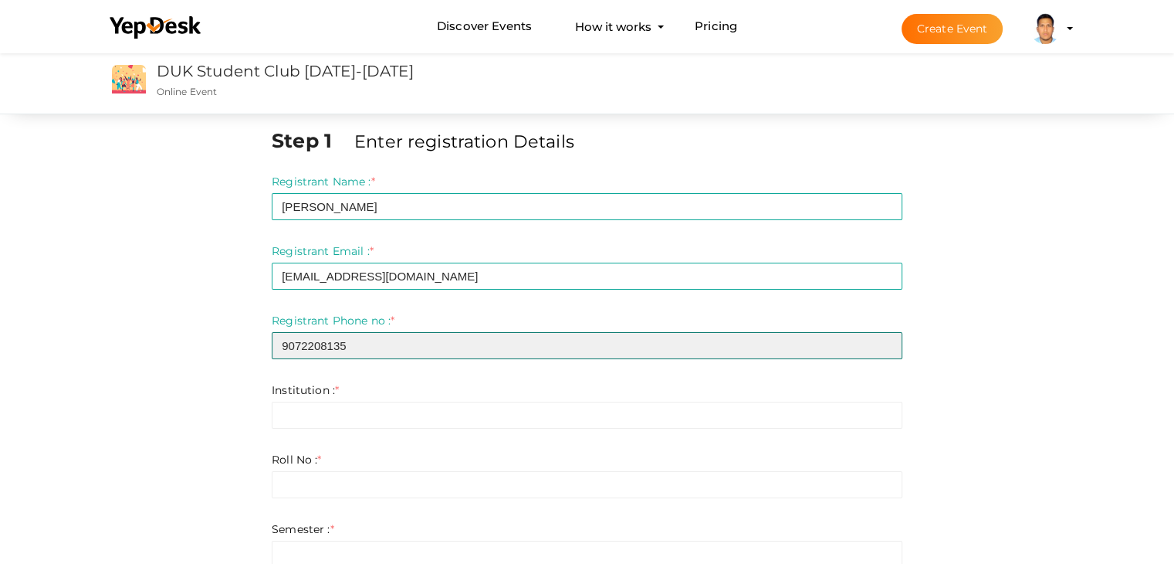
type input "9072208135"
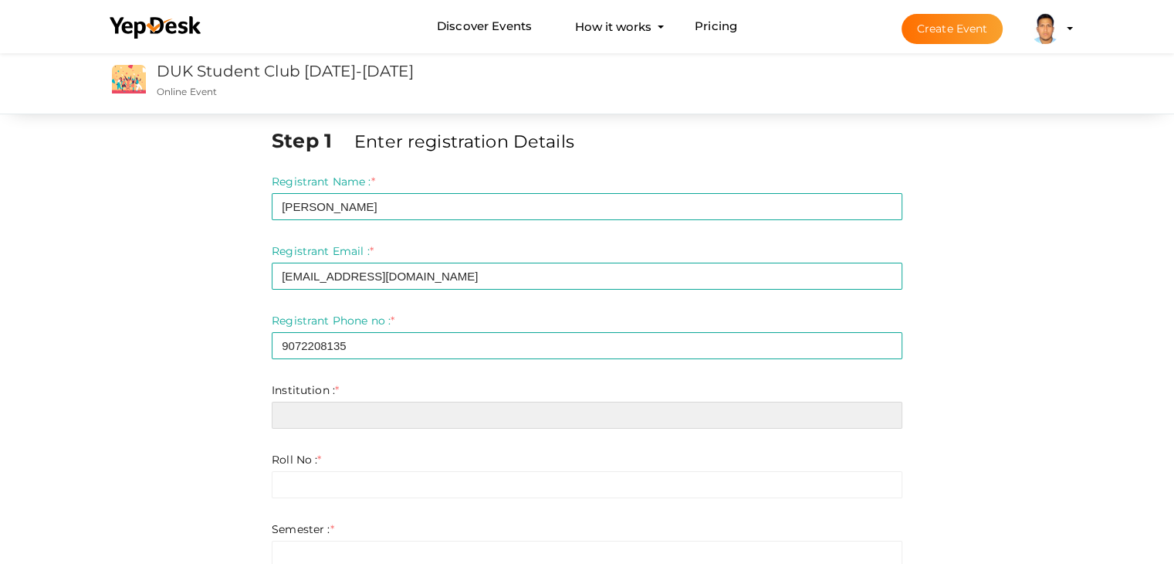
click at [341, 402] on input "text" at bounding box center [587, 415] width 631 height 27
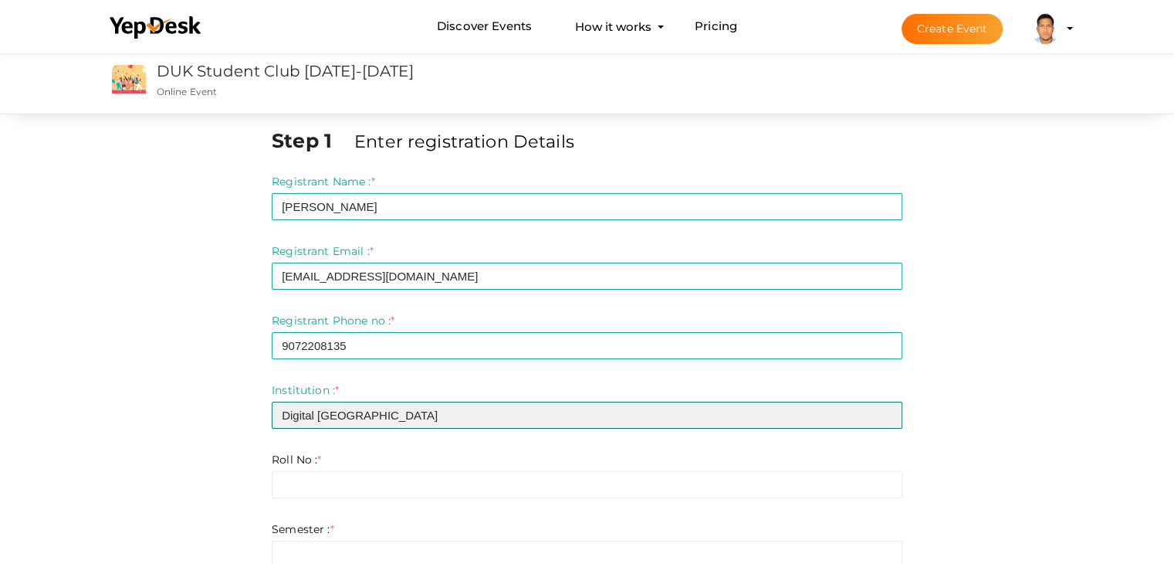
click at [445, 422] on input "Digital University of Kerala" at bounding box center [587, 415] width 631 height 27
type input "D"
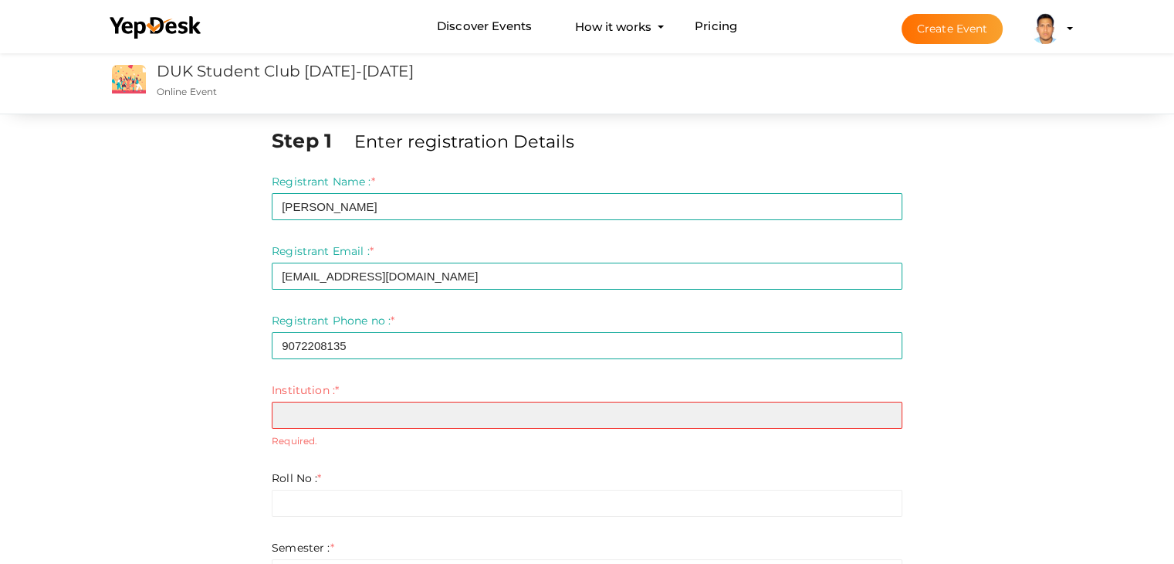
paste input "Kerala University of Digital Sciences, Innovation and Technology"
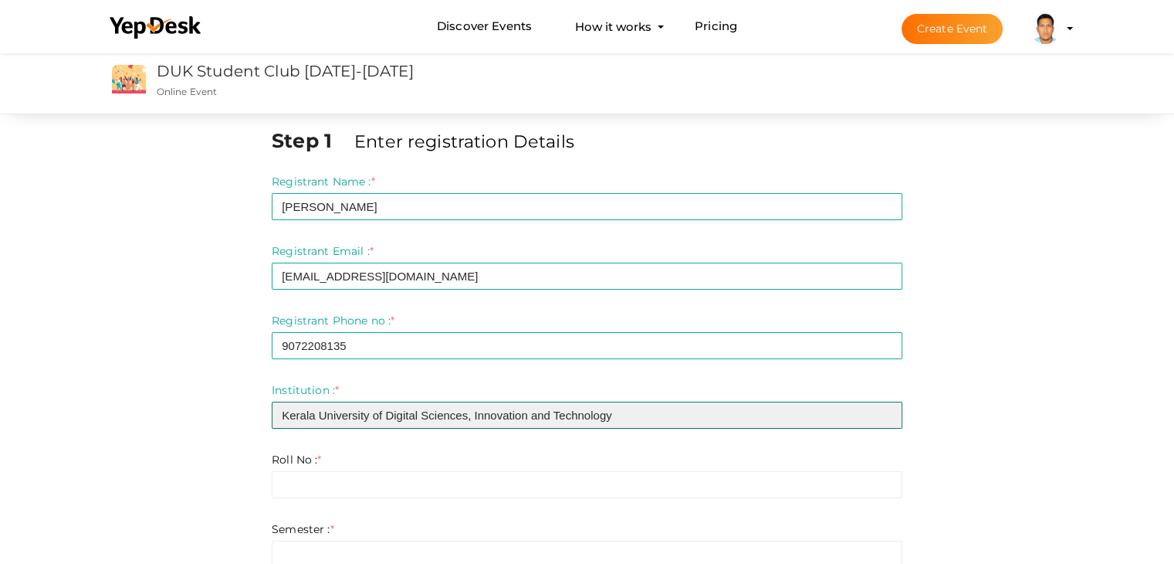
type input "Kerala University of Digital Sciences, Innovation and Technology"
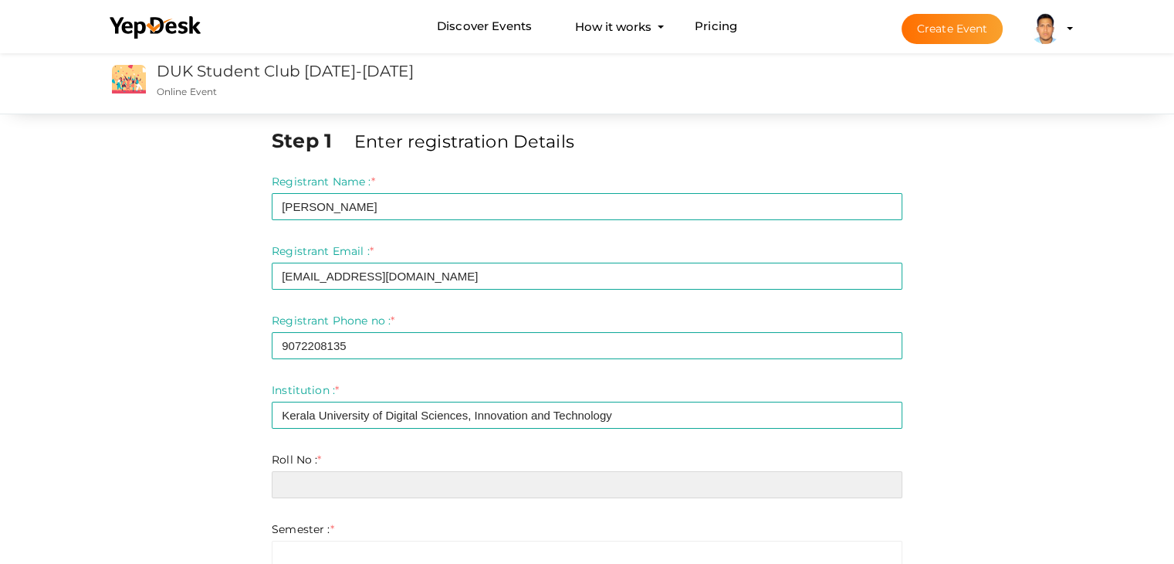
click at [373, 489] on input "text" at bounding box center [587, 484] width 631 height 27
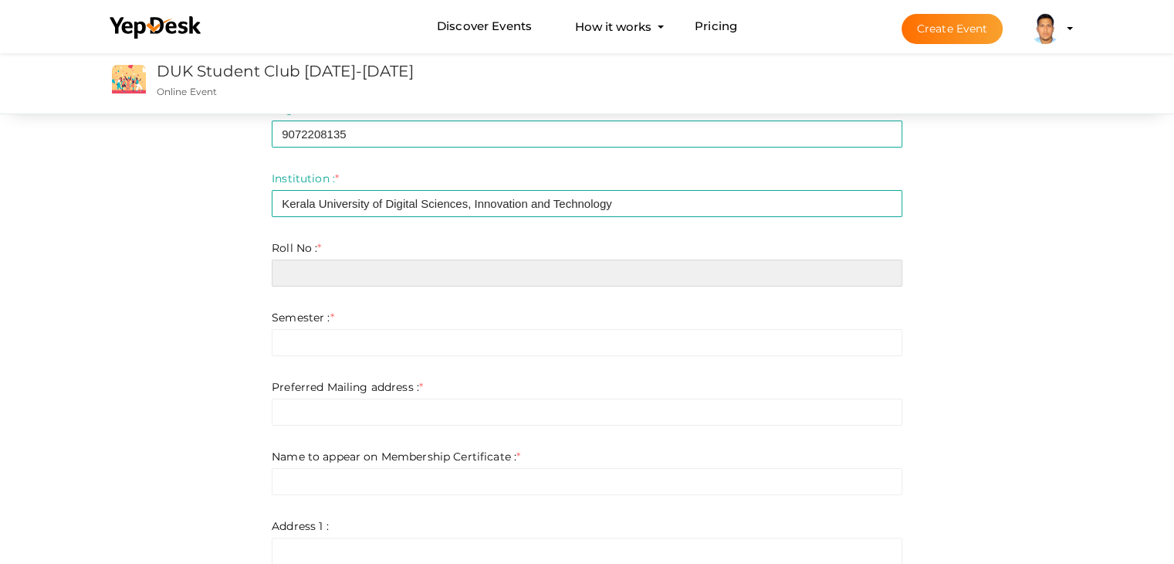
scroll to position [213, 0]
type input "254109"
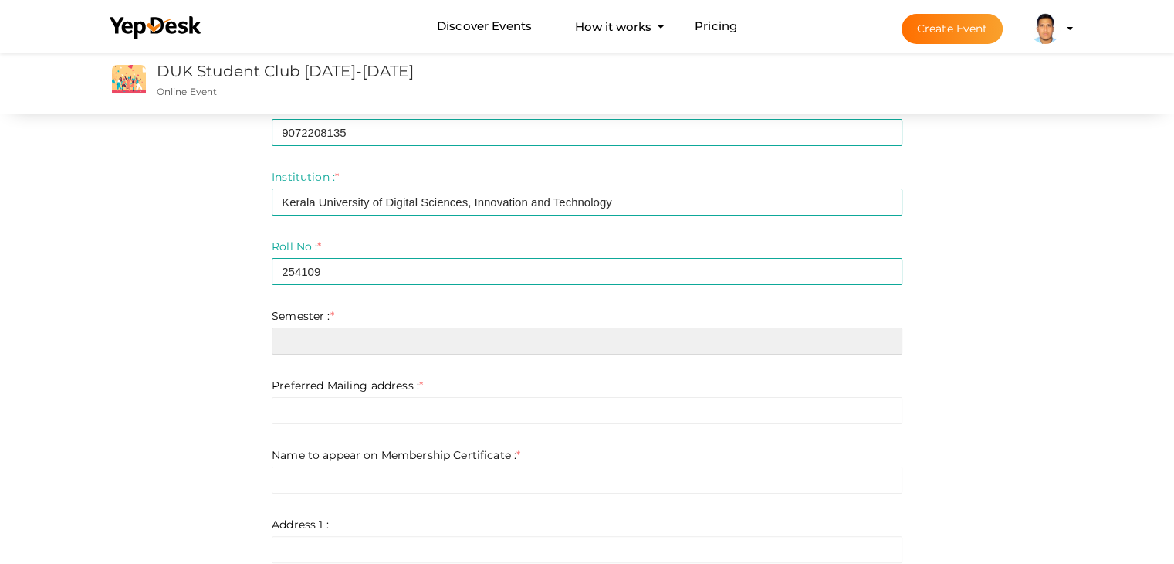
click at [340, 347] on input "text" at bounding box center [587, 340] width 631 height 27
type input "1"
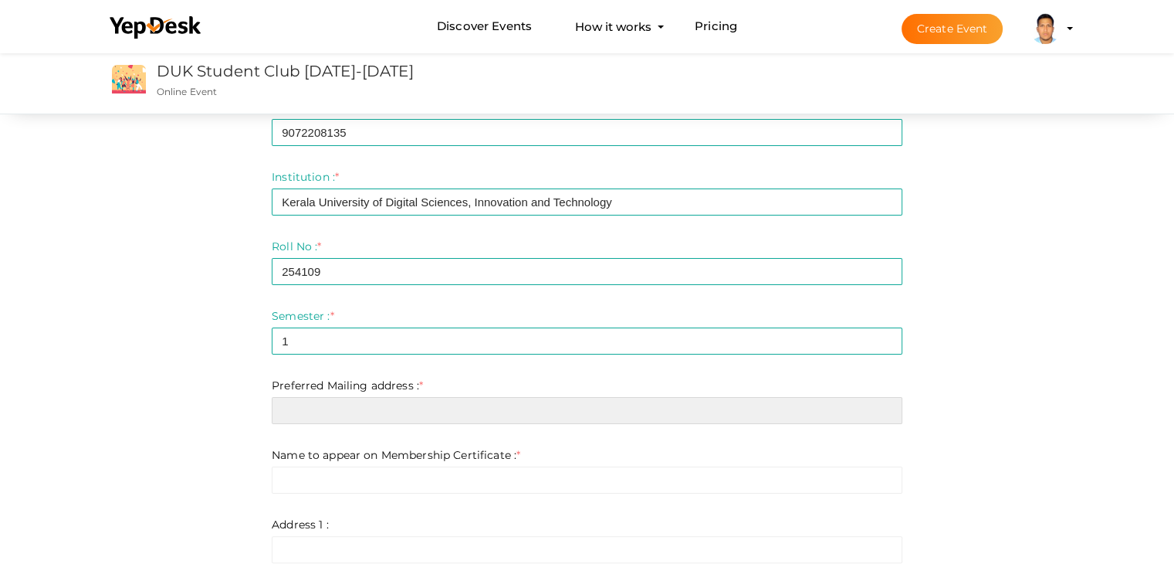
click at [352, 412] on input "text" at bounding box center [587, 410] width 631 height 27
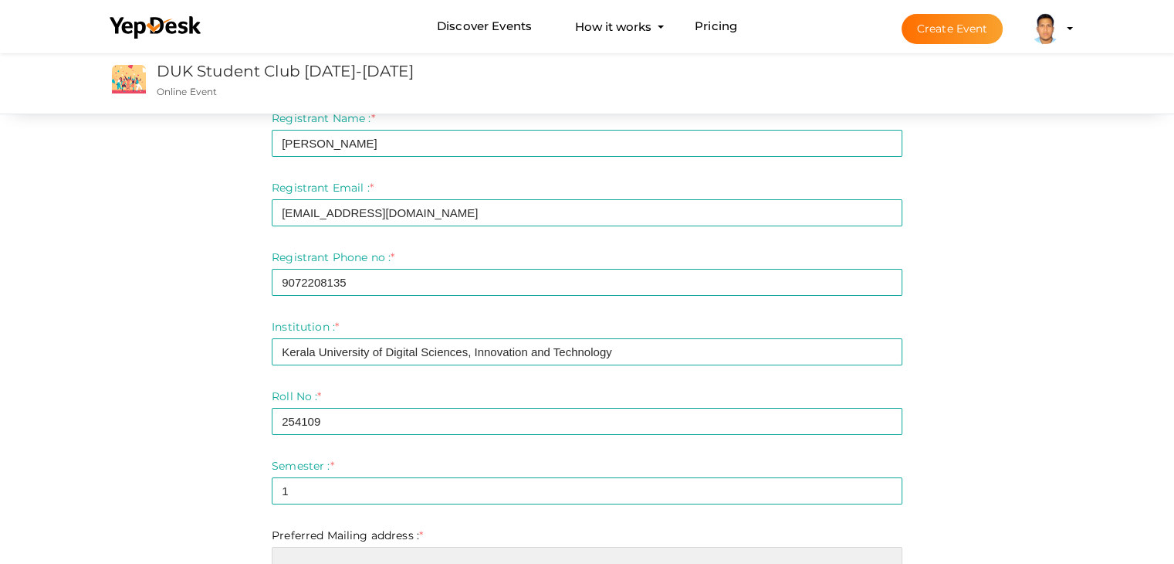
scroll to position [0, 0]
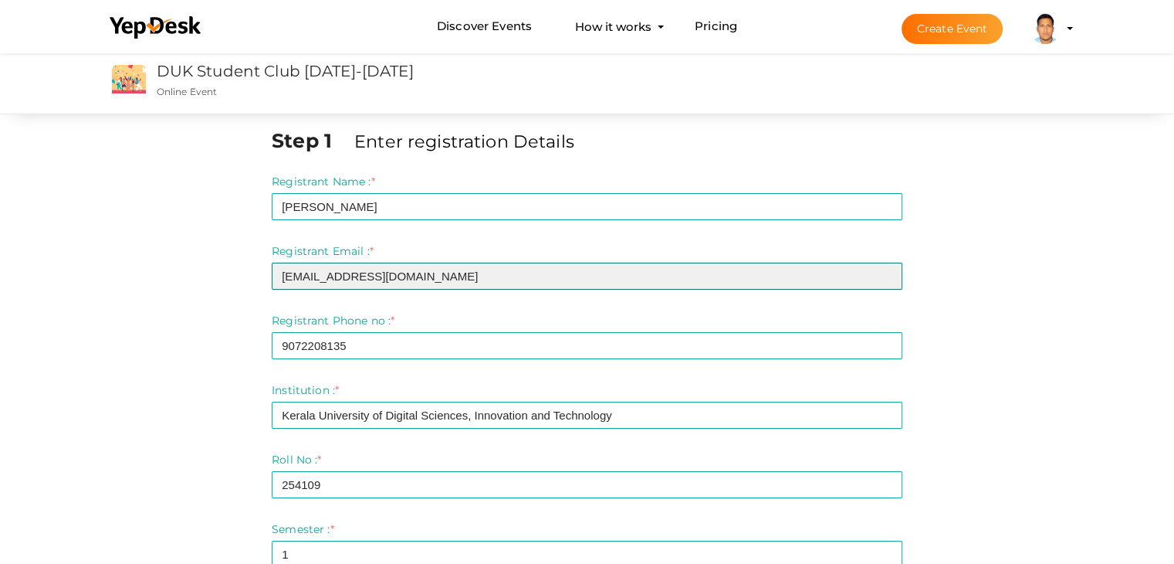
drag, startPoint x: 466, startPoint y: 273, endPoint x: 219, endPoint y: 274, distance: 247.1
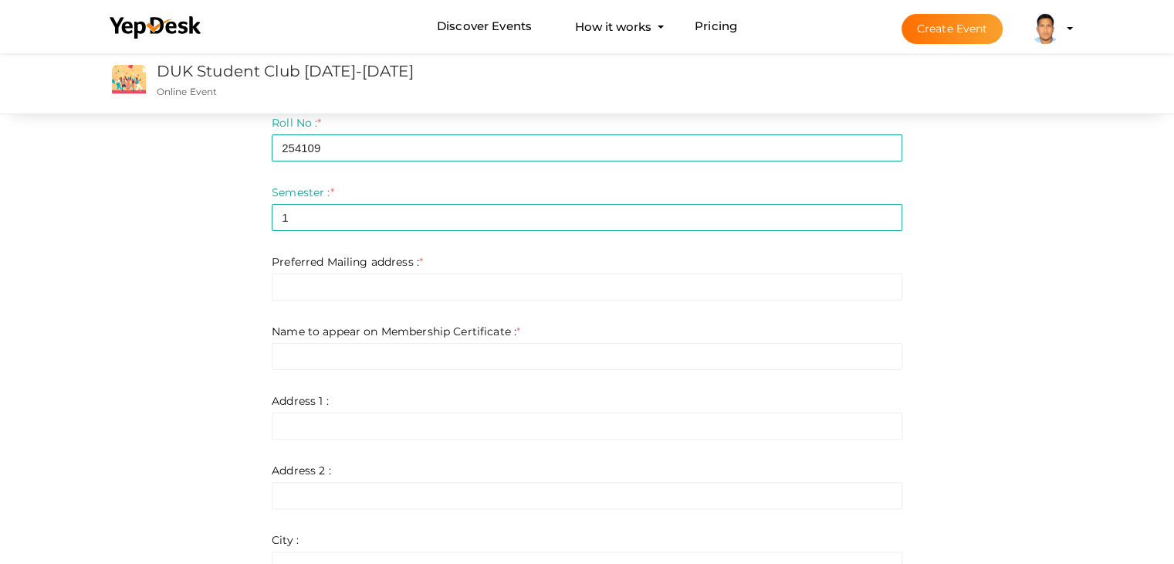
scroll to position [358, 0]
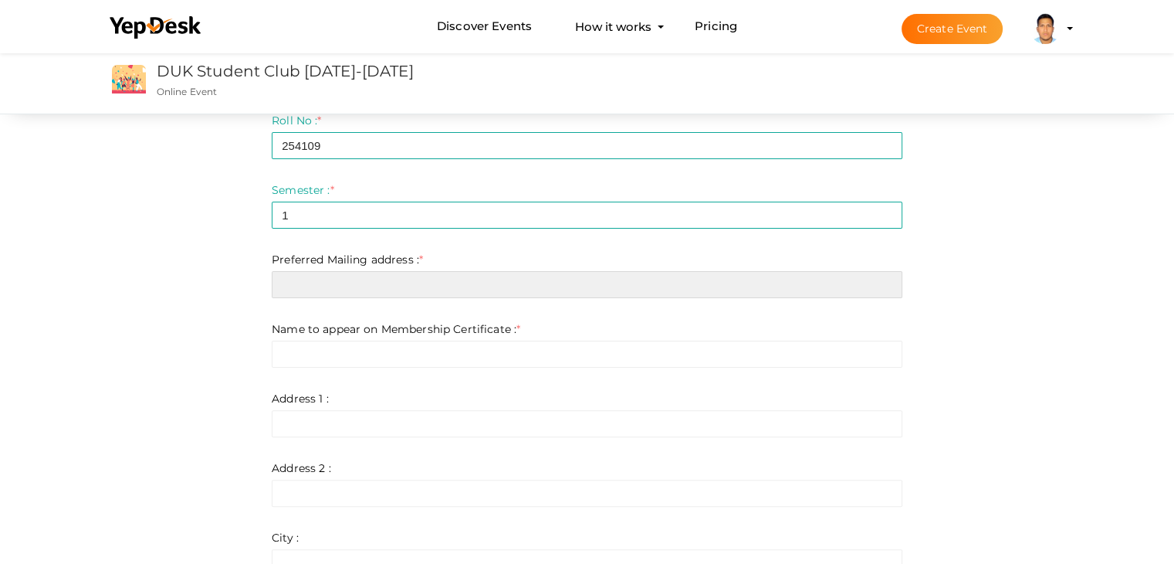
click at [350, 288] on input "text" at bounding box center [587, 284] width 631 height 27
paste input "[EMAIL_ADDRESS][DOMAIN_NAME]"
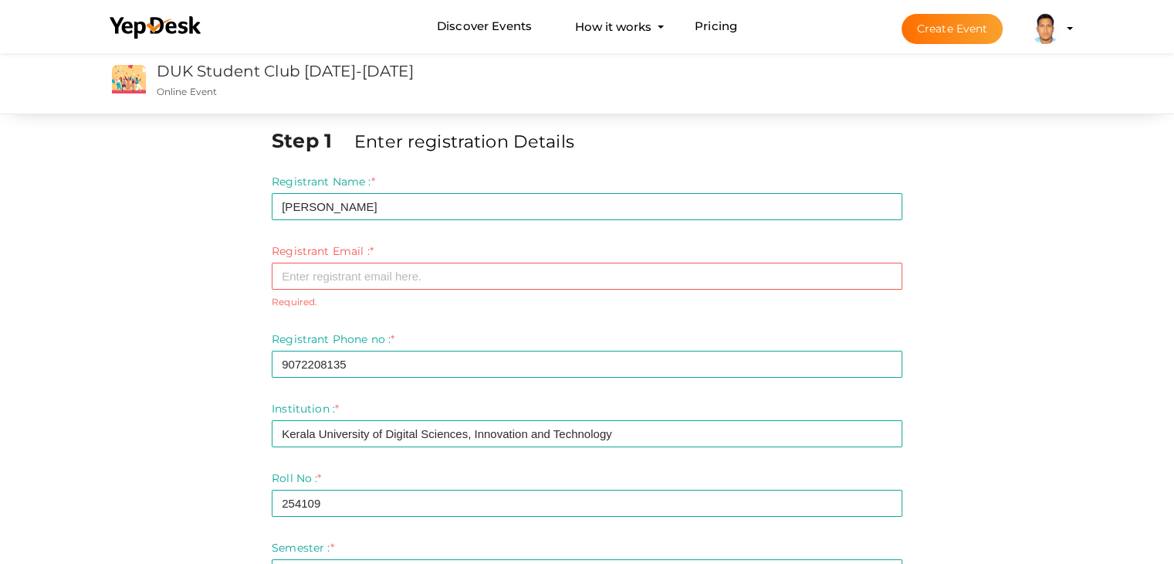
scroll to position [0, 0]
type input "[EMAIL_ADDRESS][DOMAIN_NAME]"
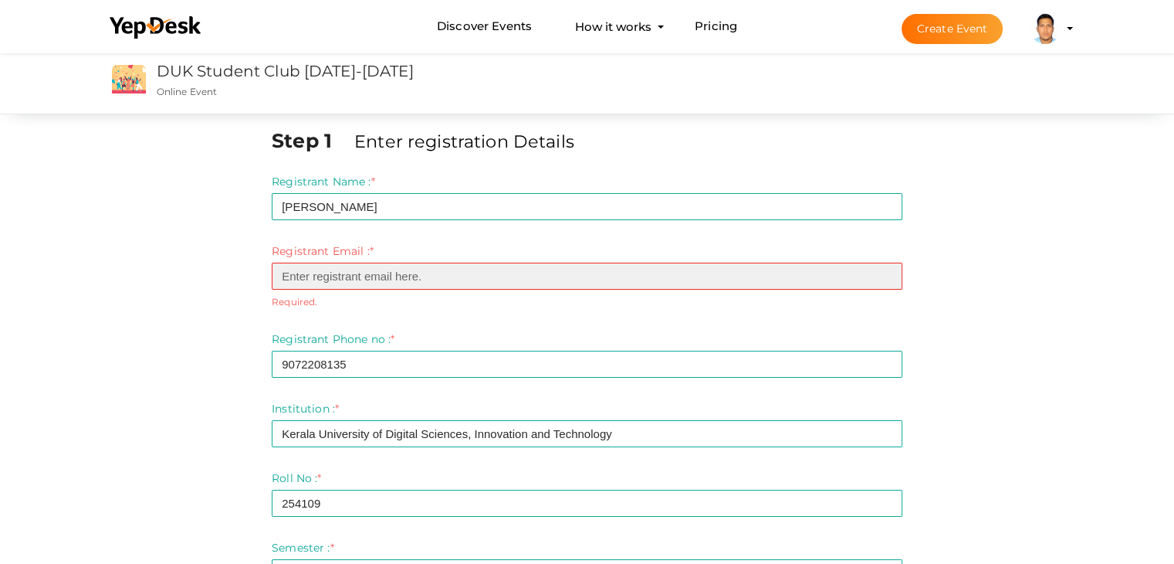
click at [405, 269] on input "email" at bounding box center [587, 276] width 631 height 27
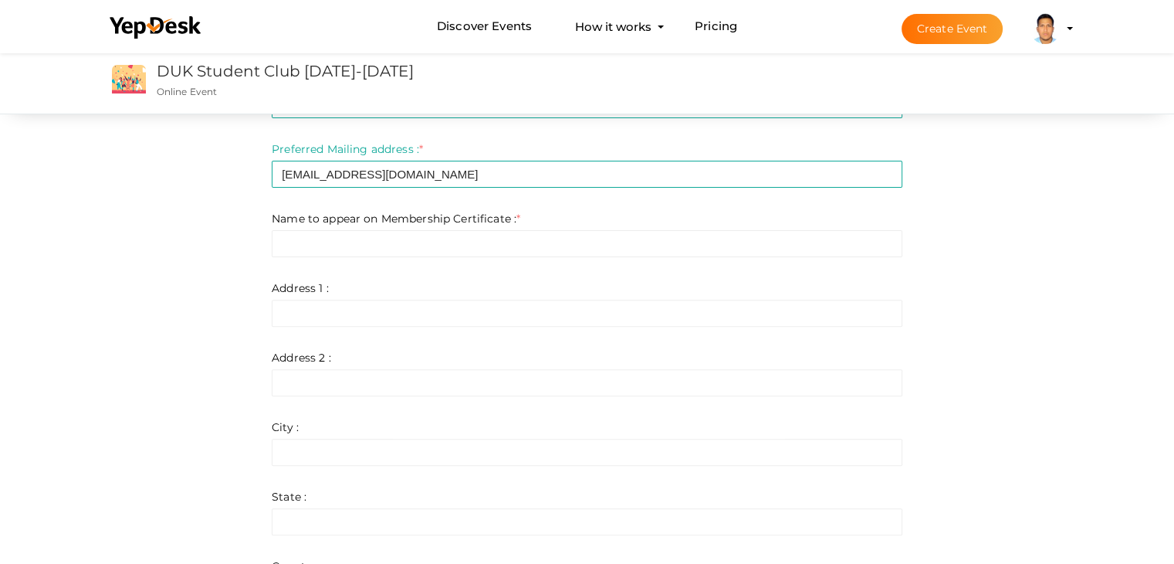
scroll to position [453, 0]
type input "mnmuthukad@gmail.com"
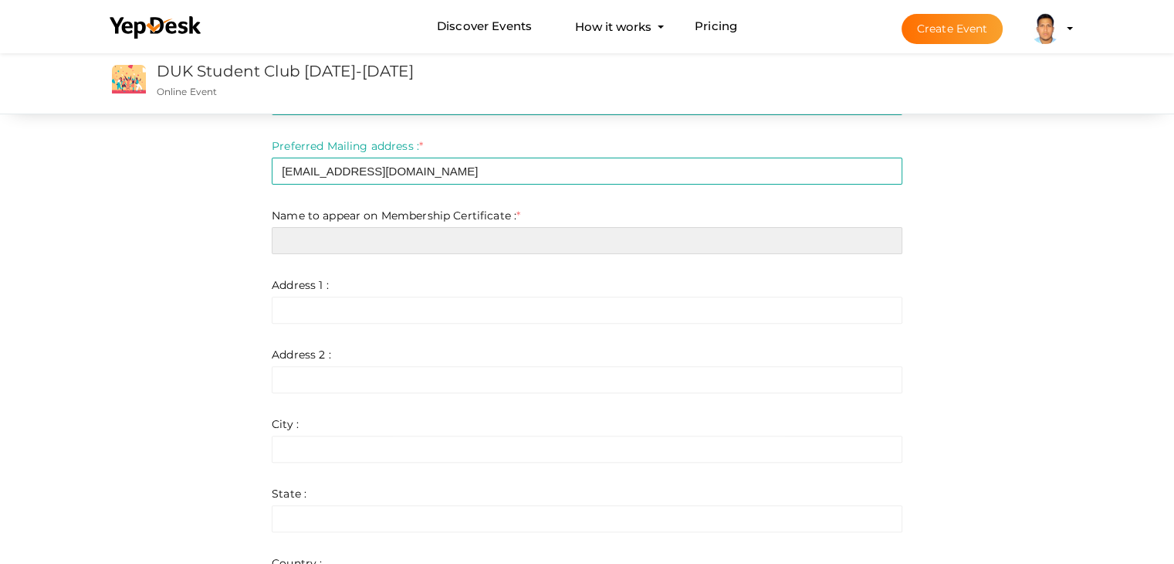
click at [349, 236] on input "text" at bounding box center [587, 240] width 631 height 27
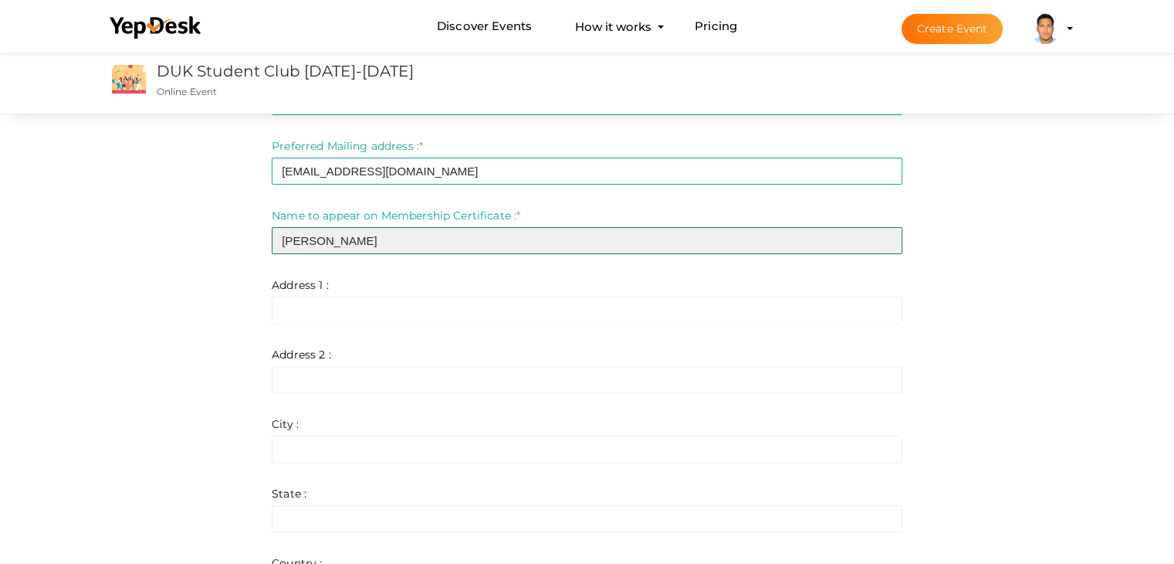
type input "Muhammed Niyas"
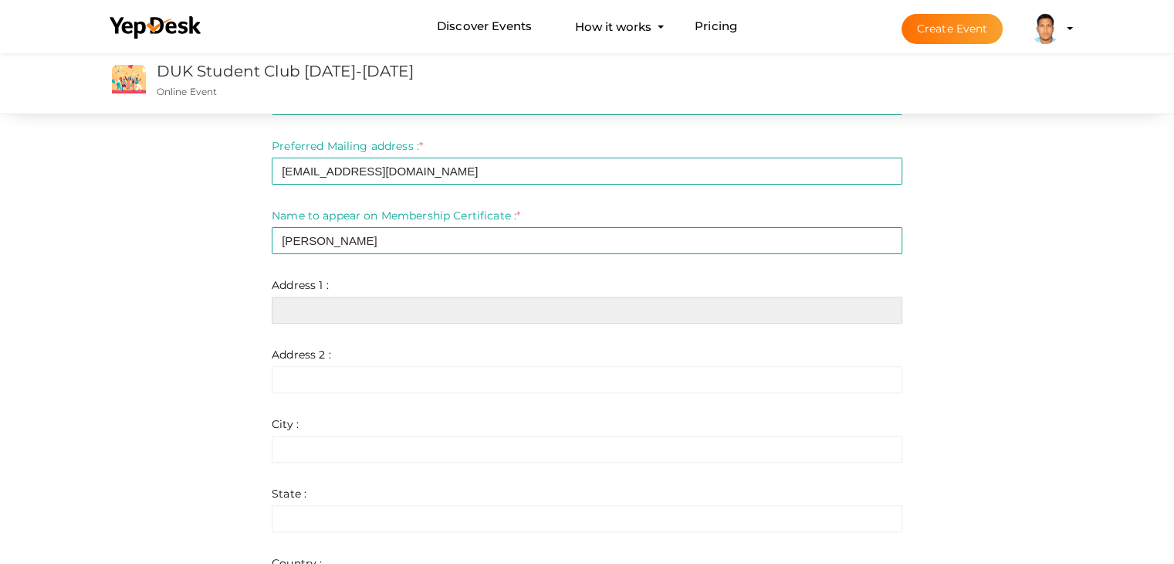
click at [321, 307] on input "text" at bounding box center [587, 310] width 631 height 27
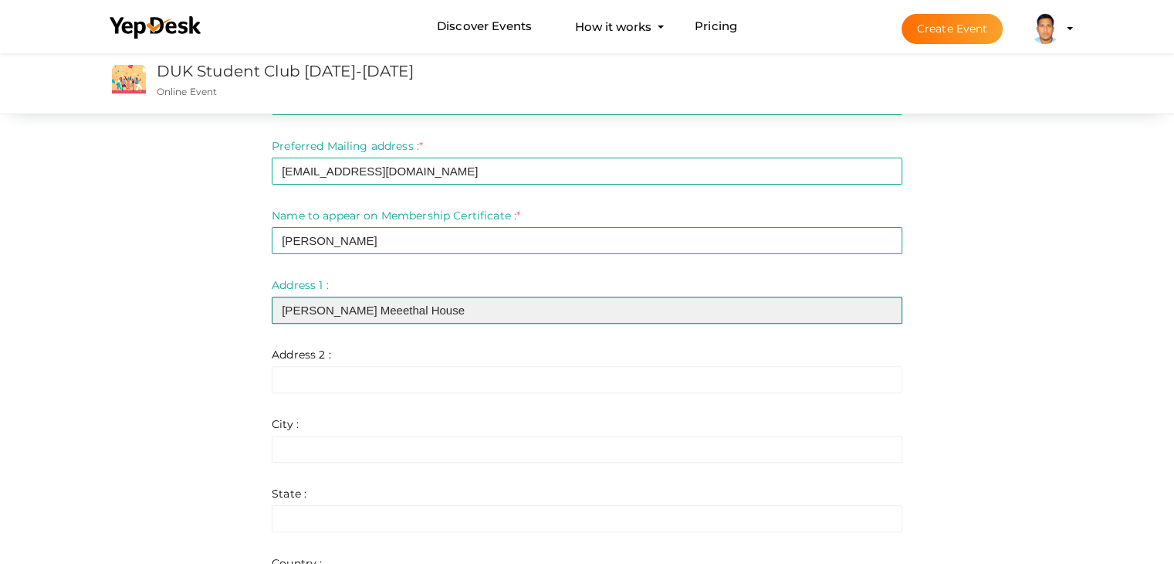
type input "Puthalath Meeethal House"
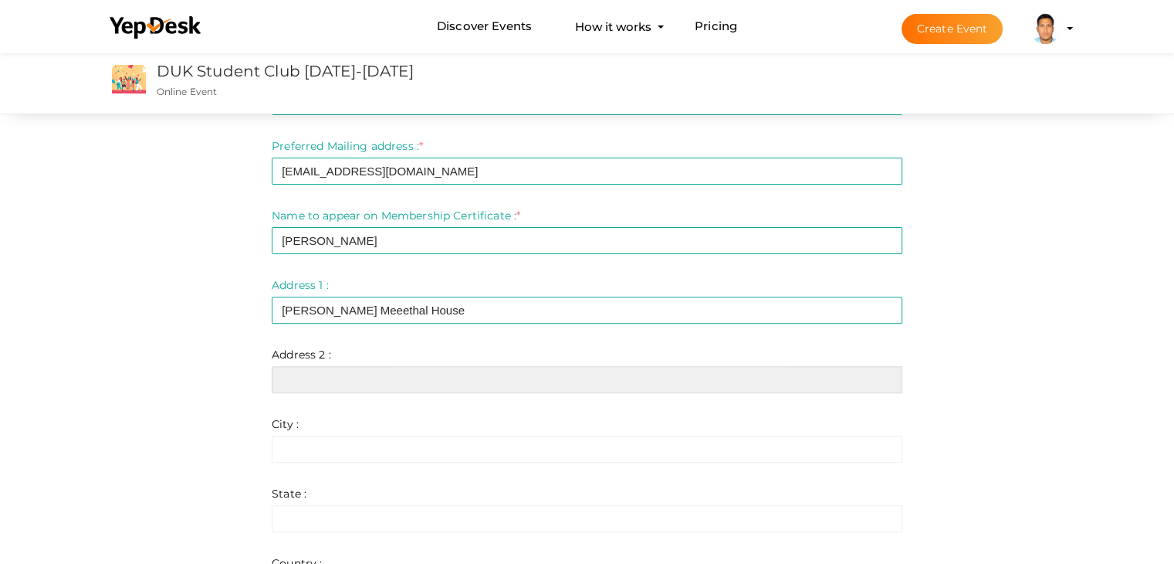
click at [291, 384] on input "text" at bounding box center [587, 379] width 631 height 27
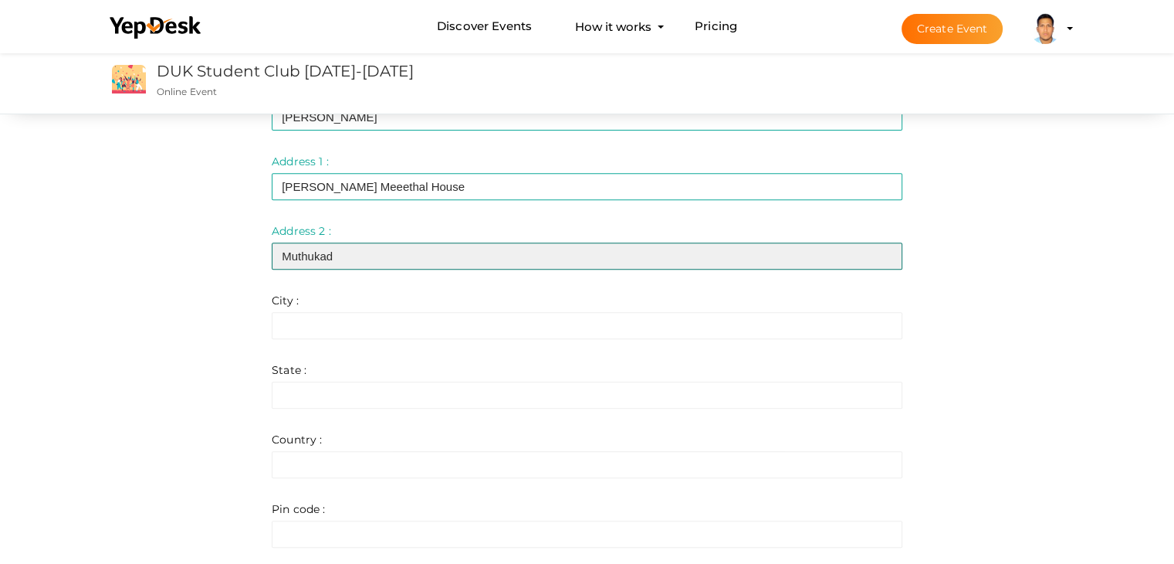
scroll to position [585, 0]
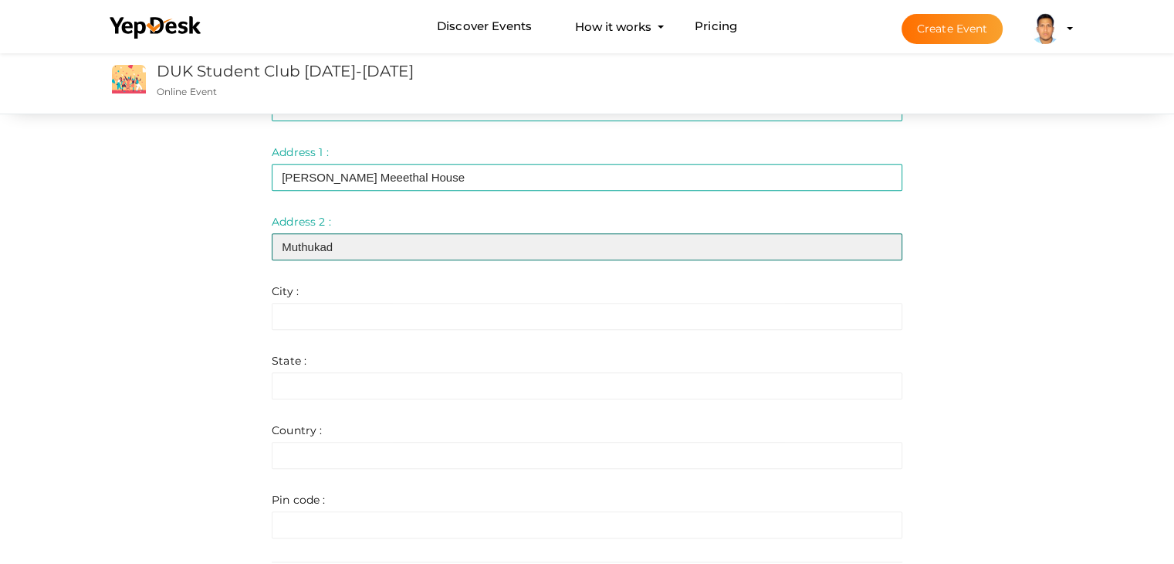
type input "Muthukad"
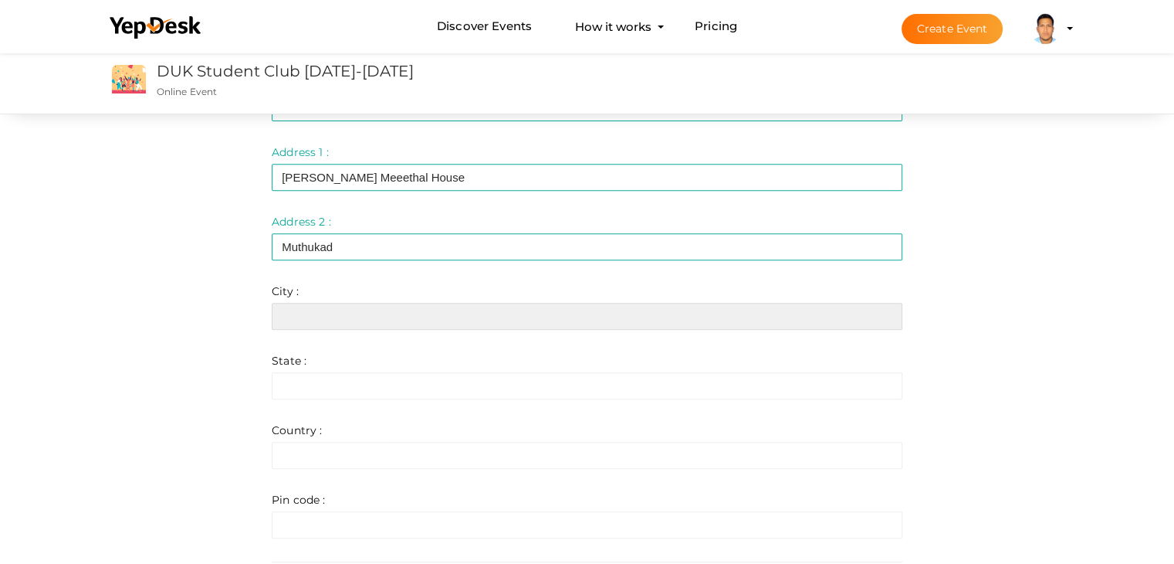
click at [341, 313] on input "text" at bounding box center [587, 316] width 631 height 27
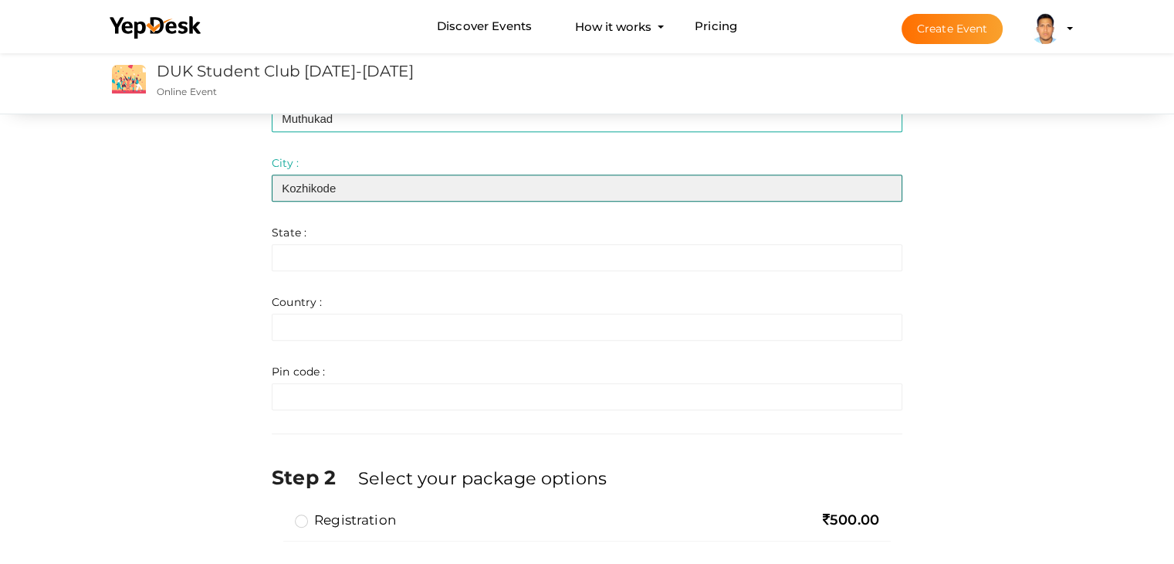
scroll to position [740, 0]
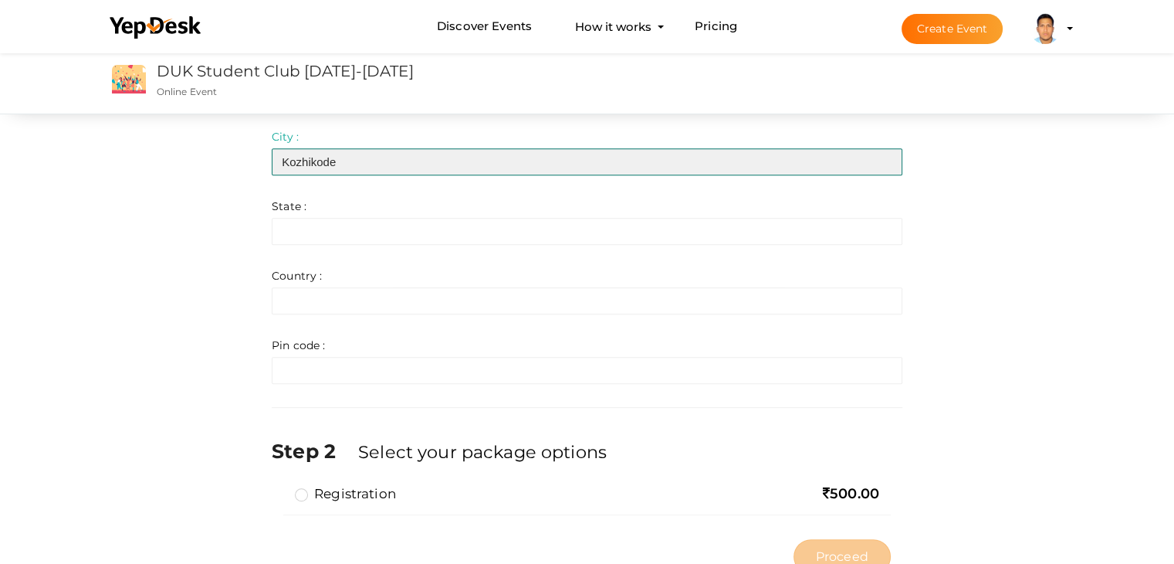
type input "Kozhikode"
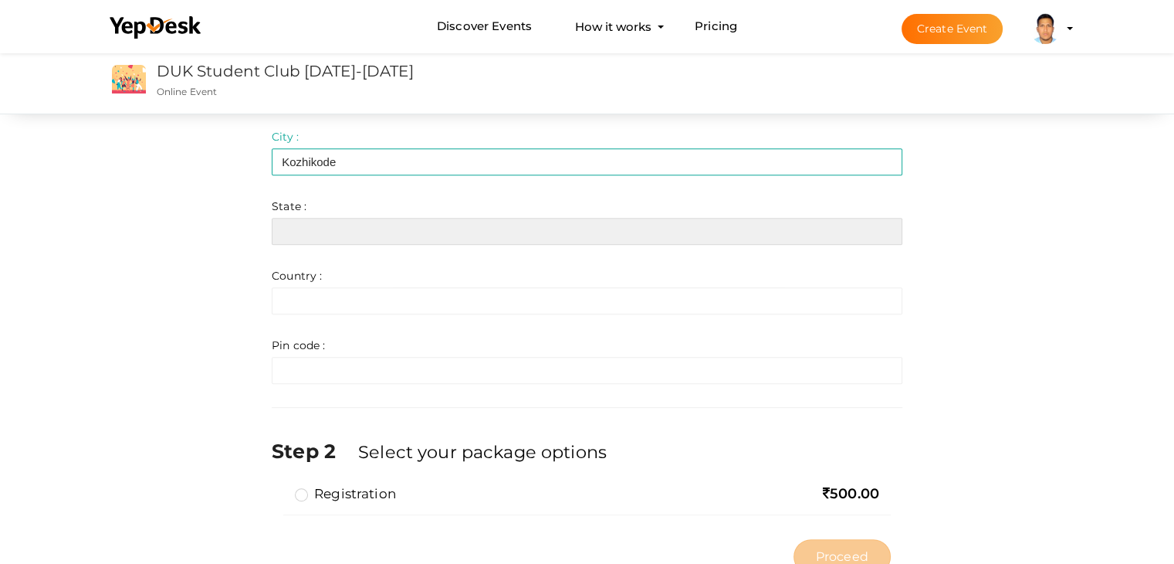
click at [327, 236] on input "text" at bounding box center [587, 231] width 631 height 27
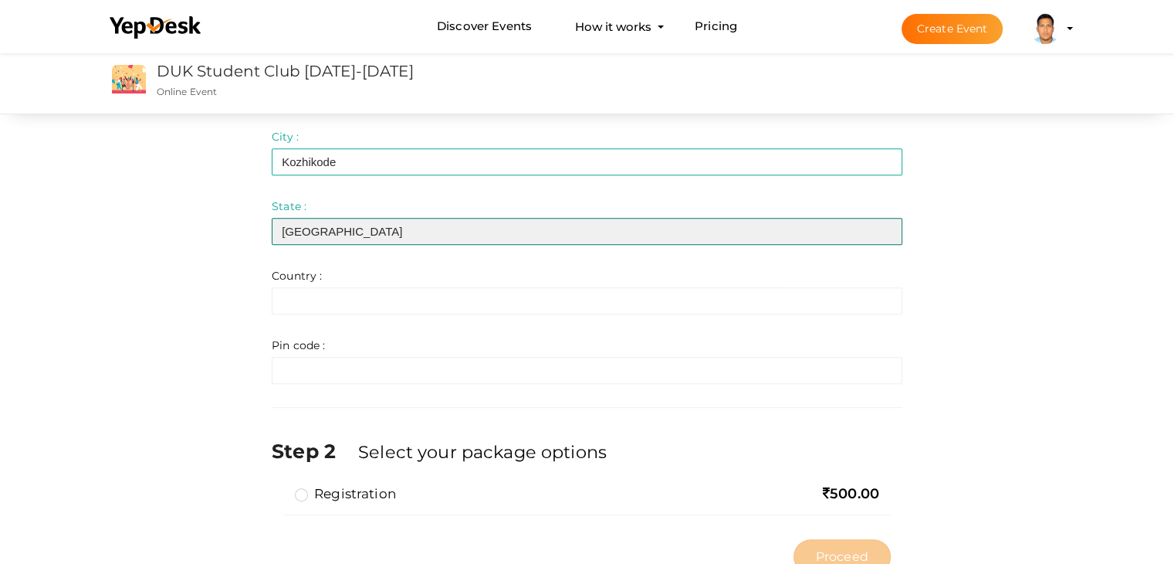
type input "Kerala"
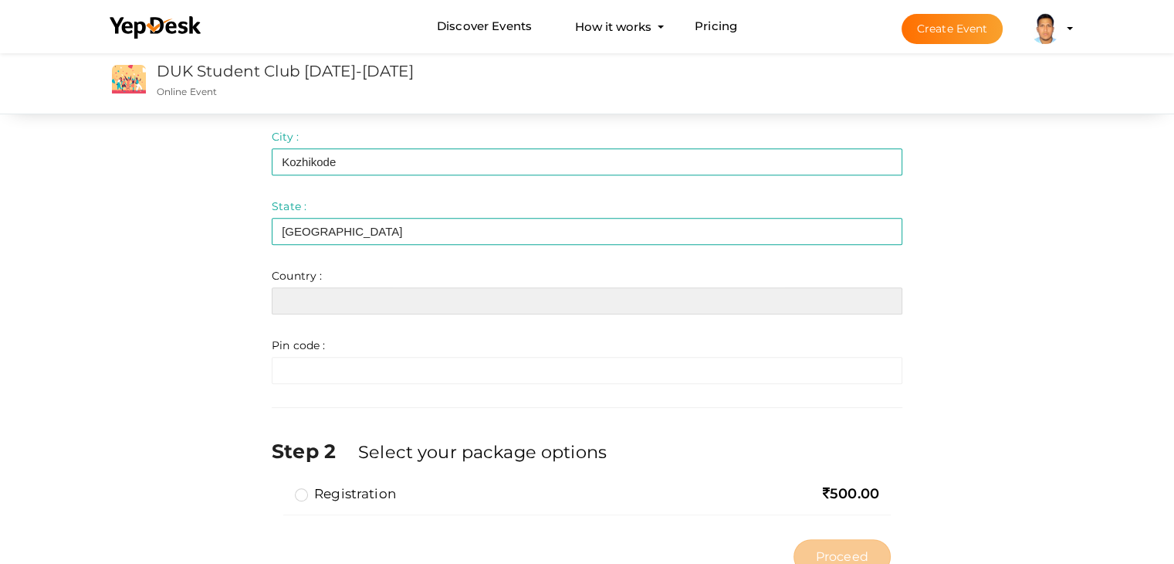
click at [353, 294] on input "text" at bounding box center [587, 300] width 631 height 27
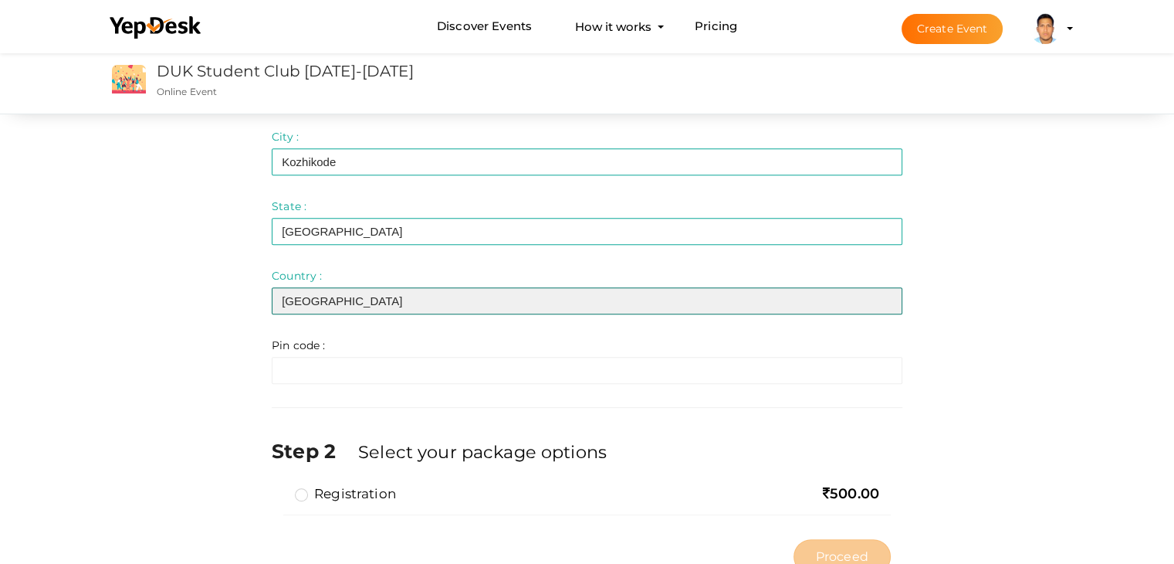
type input "[GEOGRAPHIC_DATA]"
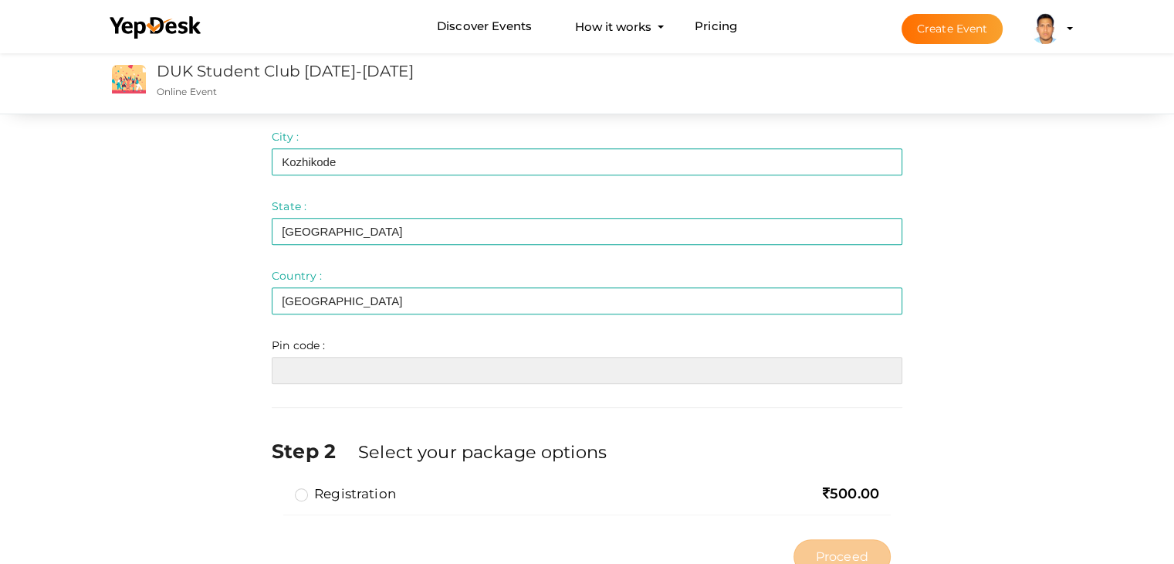
click at [344, 364] on input "text" at bounding box center [587, 370] width 631 height 27
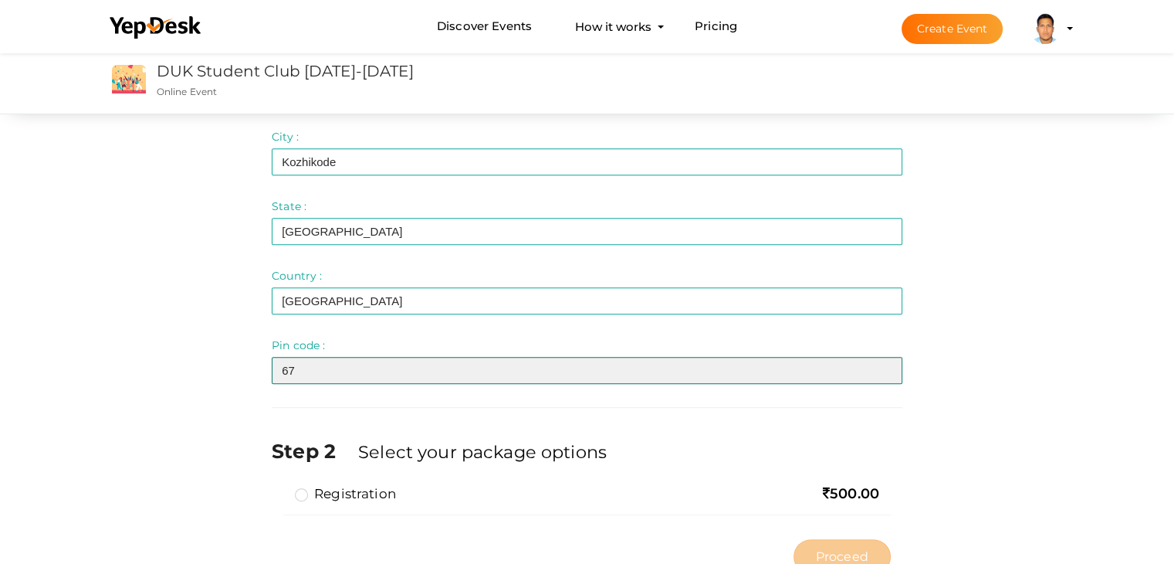
type input "6"
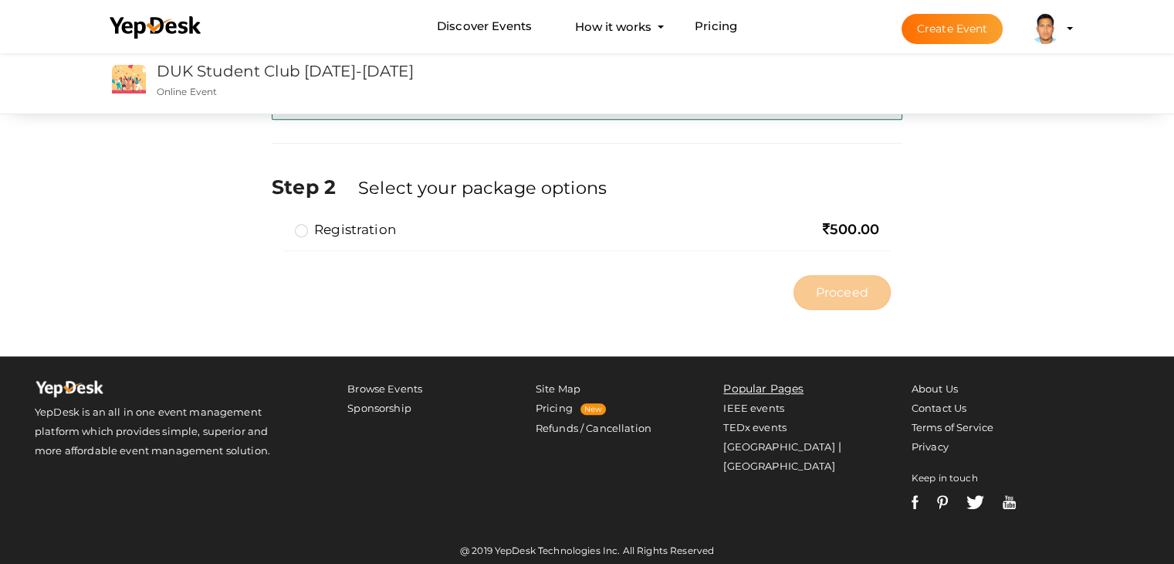
scroll to position [1005, 0]
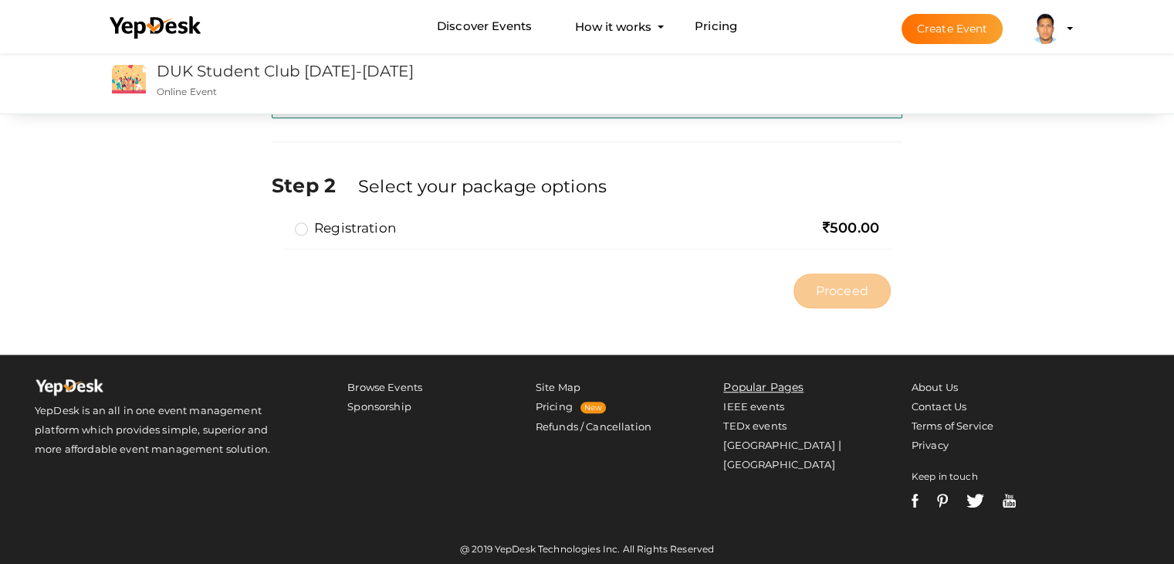
type input "673528"
click at [301, 229] on label "Registration" at bounding box center [345, 228] width 101 height 19
click at [280, 222] on input "Registration" at bounding box center [280, 222] width 0 height 0
click at [842, 282] on span "Proceed" at bounding box center [842, 291] width 53 height 18
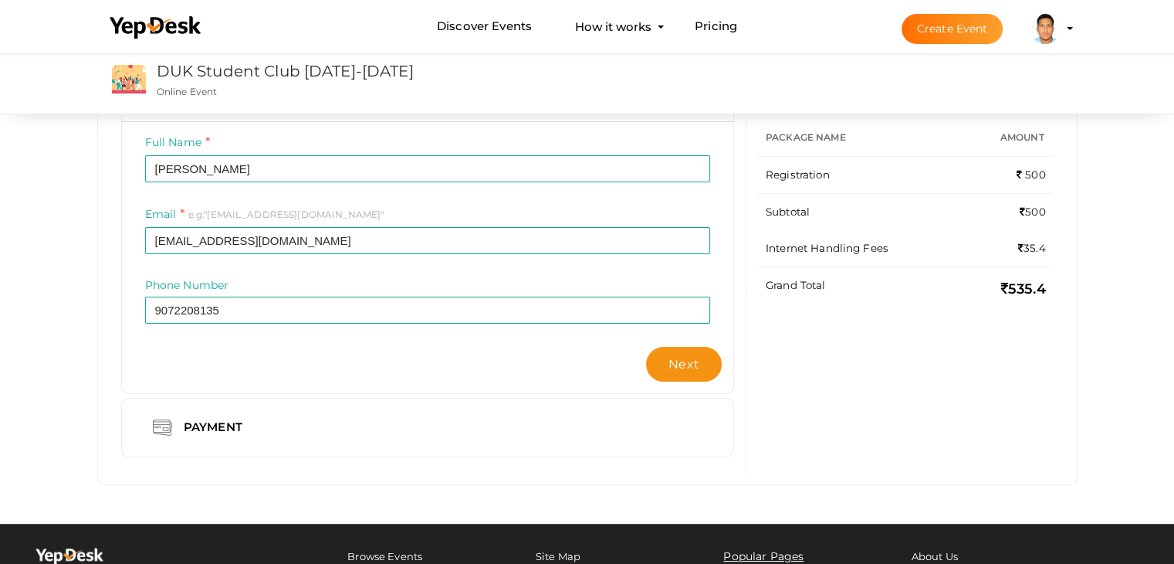
scroll to position [181, 0]
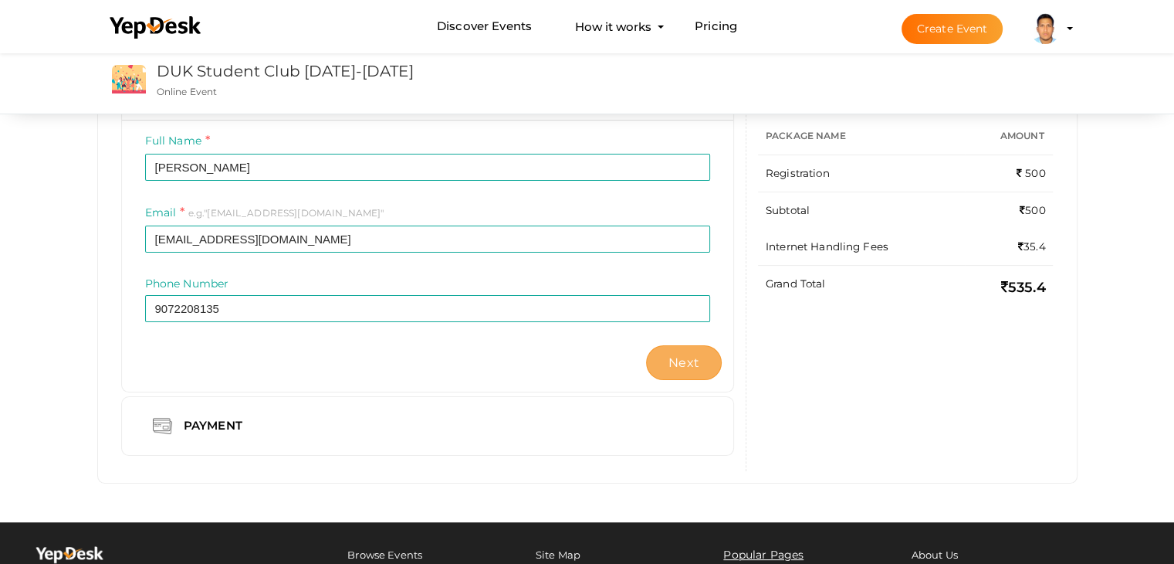
click at [676, 368] on span "Next" at bounding box center [684, 362] width 31 height 15
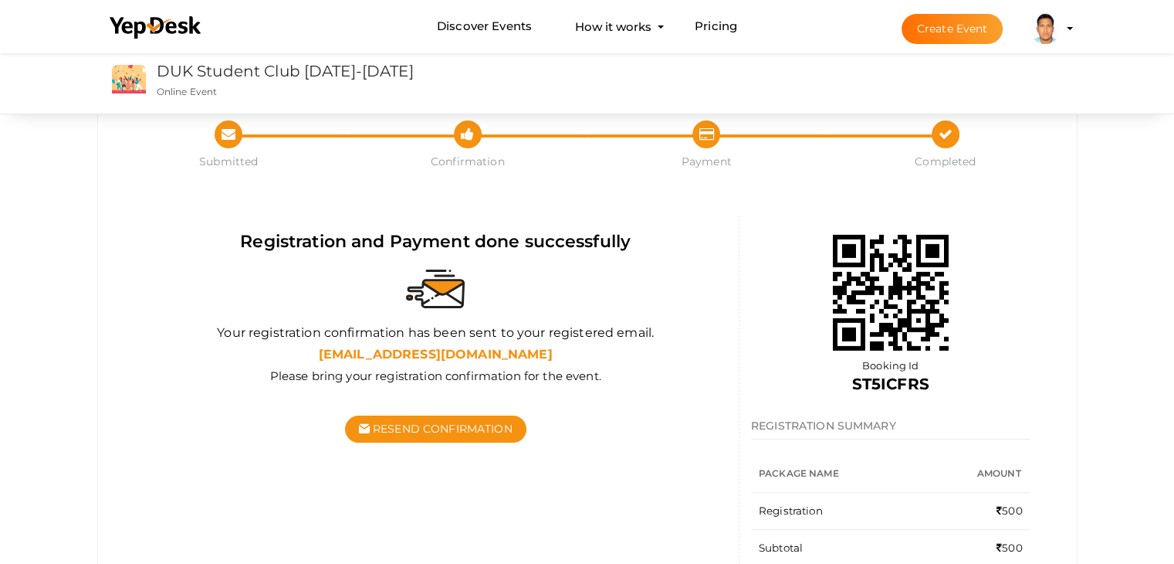
scroll to position [49, 0]
click at [464, 425] on span "Resend Confirmation" at bounding box center [443, 429] width 140 height 14
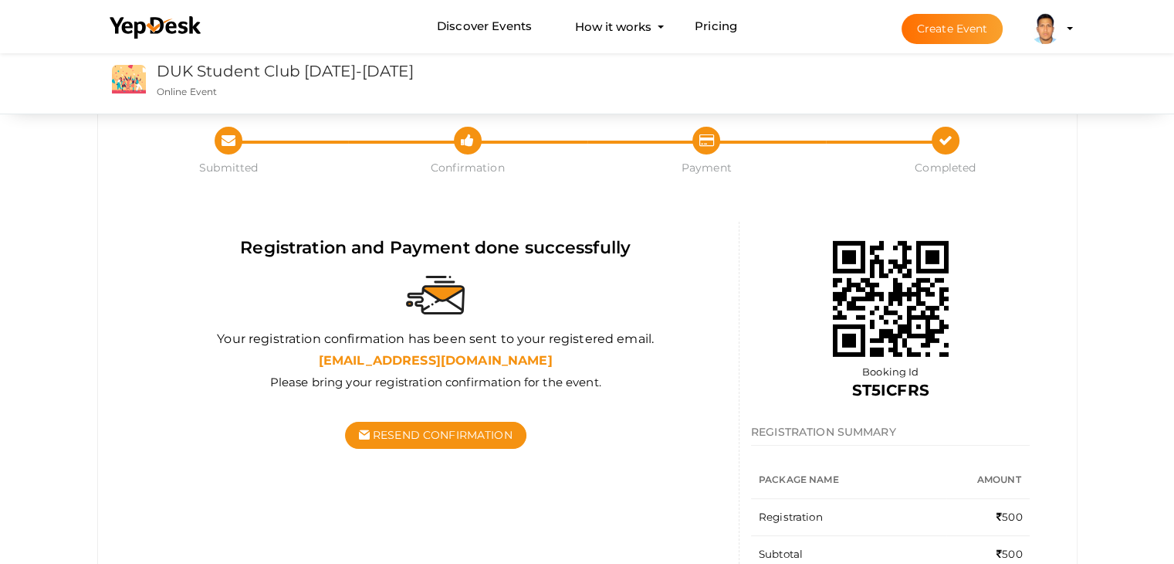
scroll to position [45, 0]
